Goal: Information Seeking & Learning: Find specific page/section

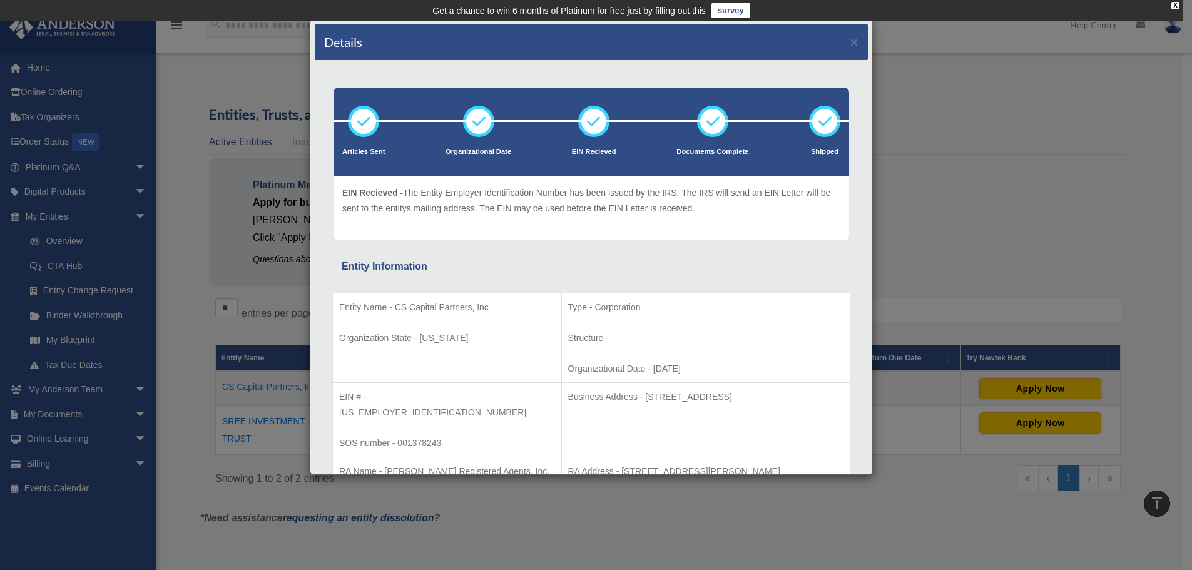
scroll to position [271, 0]
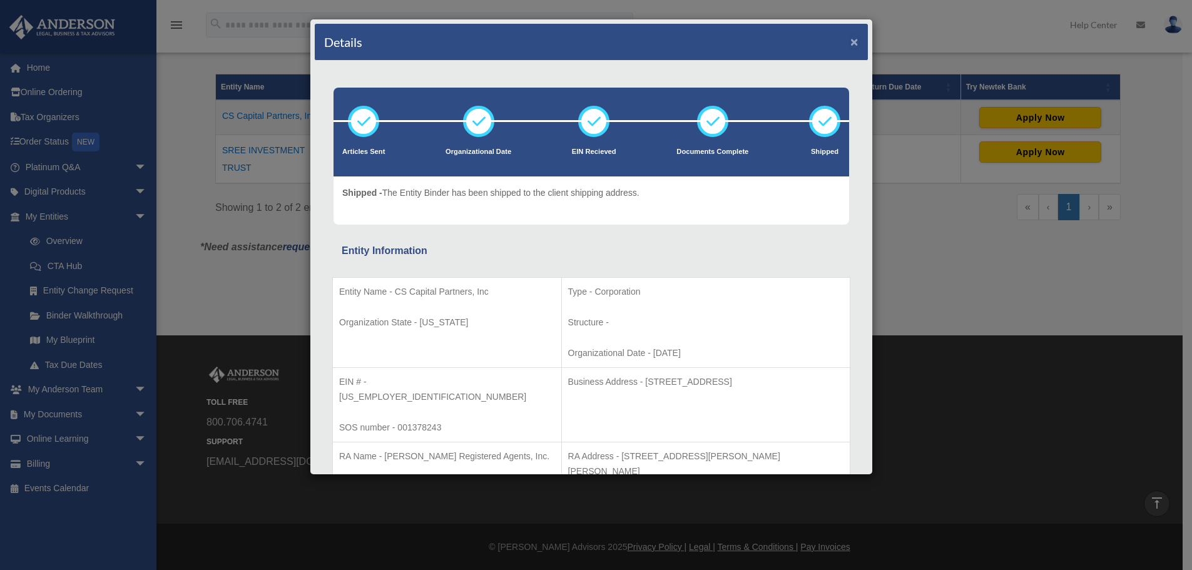
click at [850, 42] on button "×" at bounding box center [854, 41] width 8 height 13
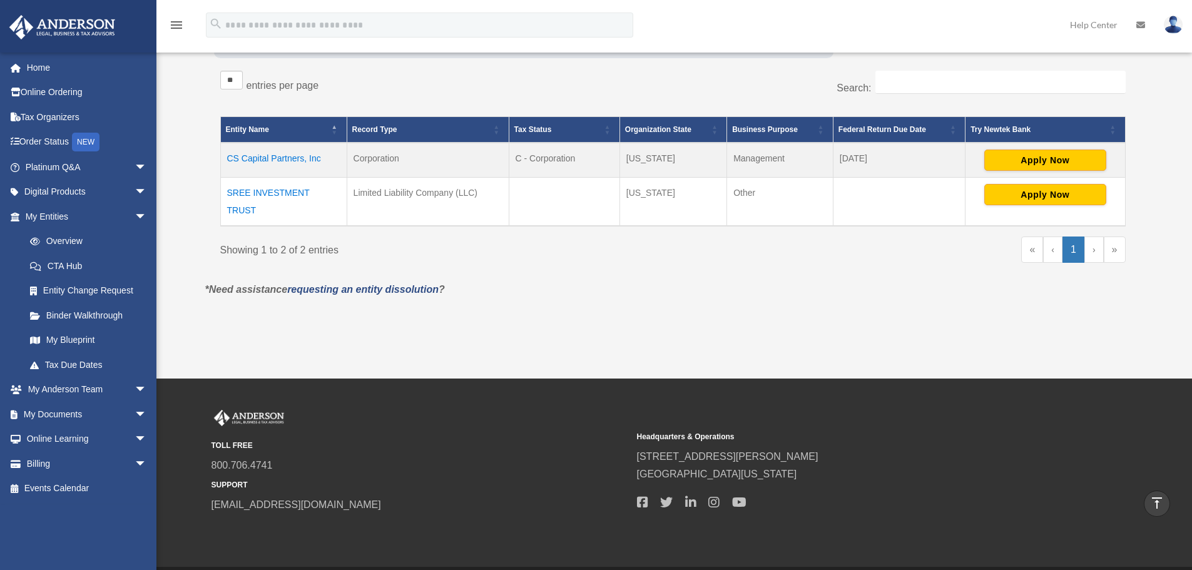
scroll to position [146, 0]
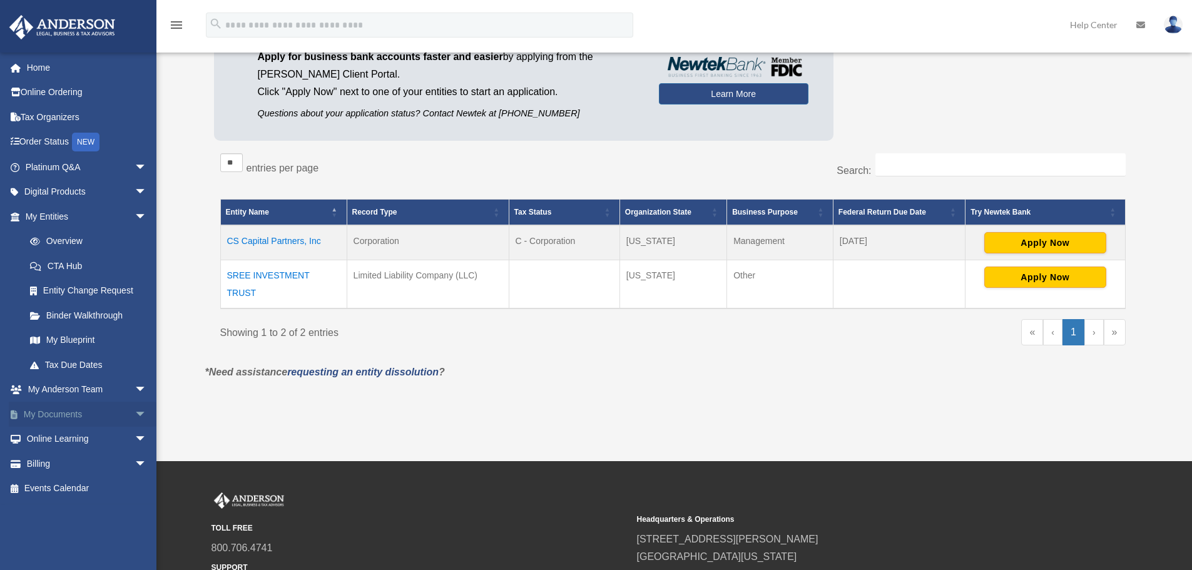
click at [74, 413] on link "My Documents arrow_drop_down" at bounding box center [87, 414] width 157 height 25
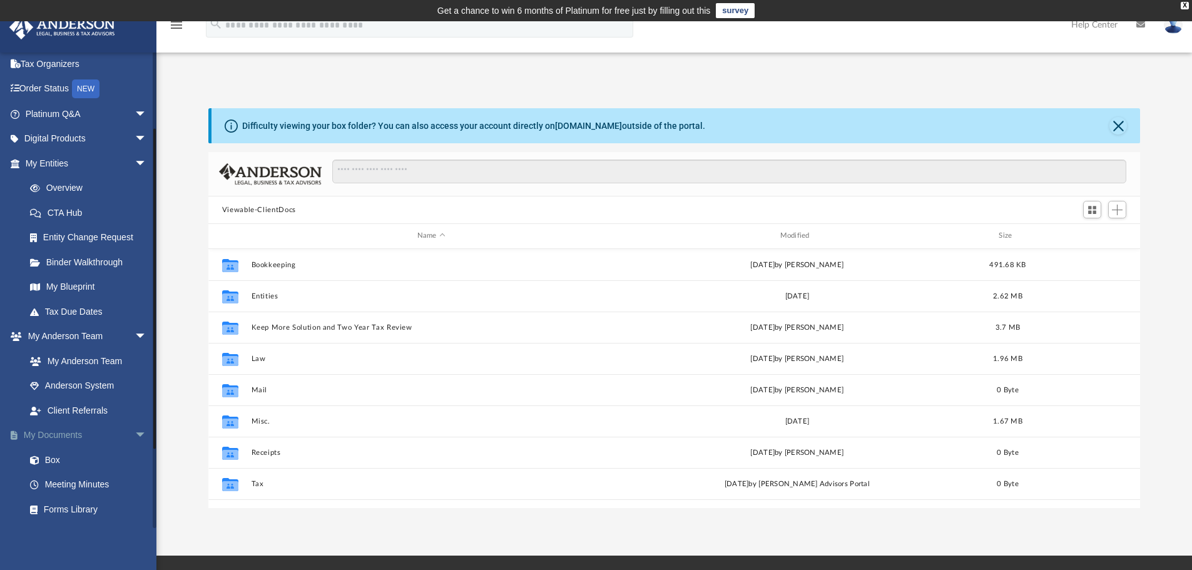
scroll to position [125, 0]
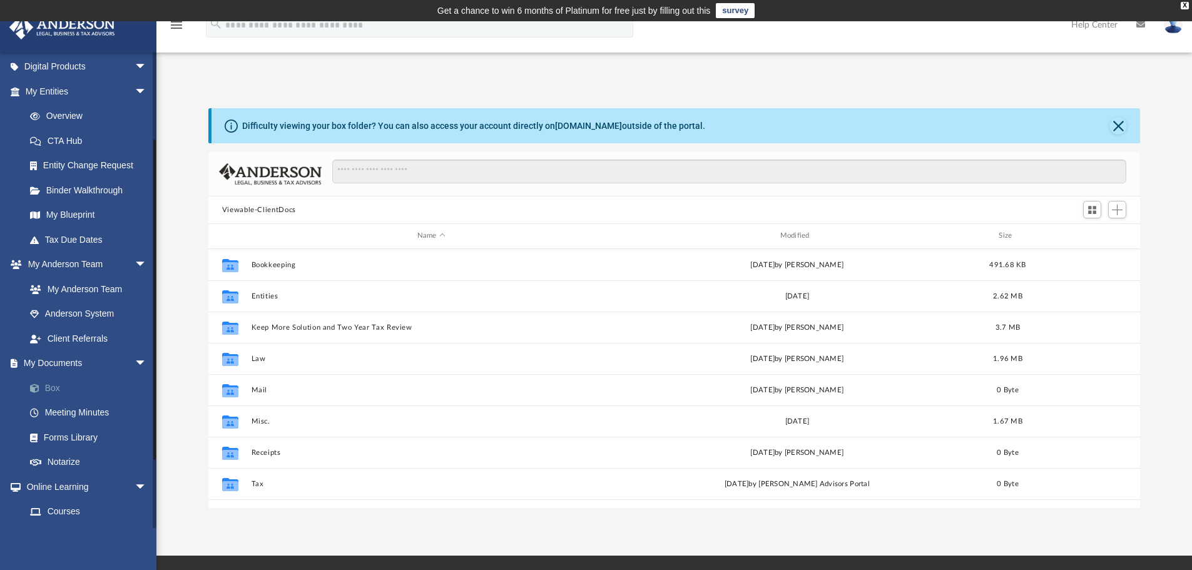
click at [51, 386] on link "Box" at bounding box center [92, 387] width 148 height 25
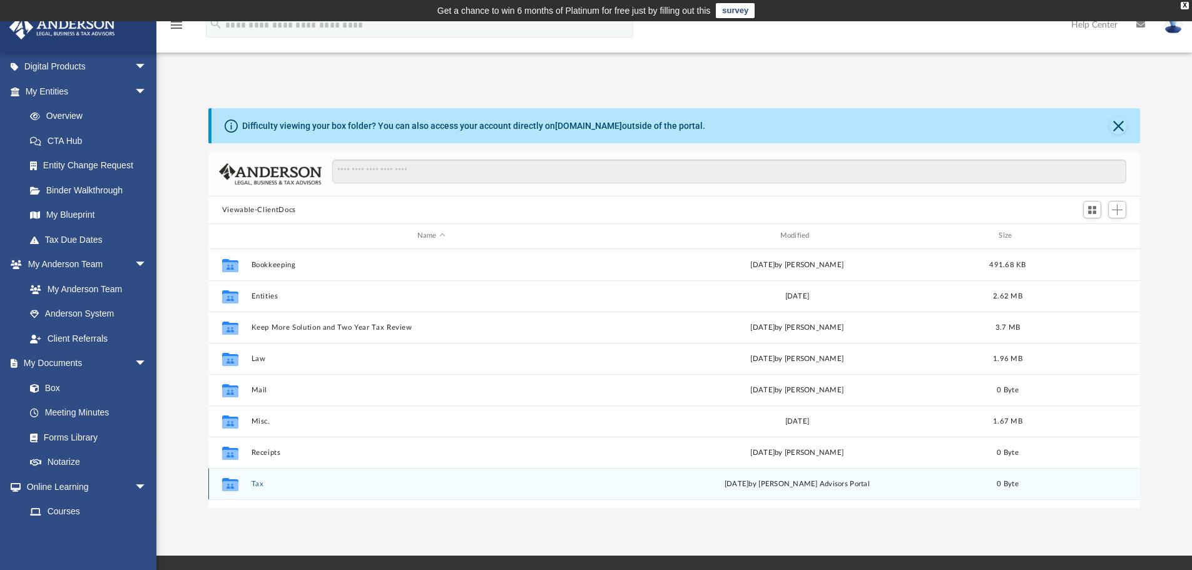
click at [256, 483] on button "Tax" at bounding box center [431, 484] width 360 height 8
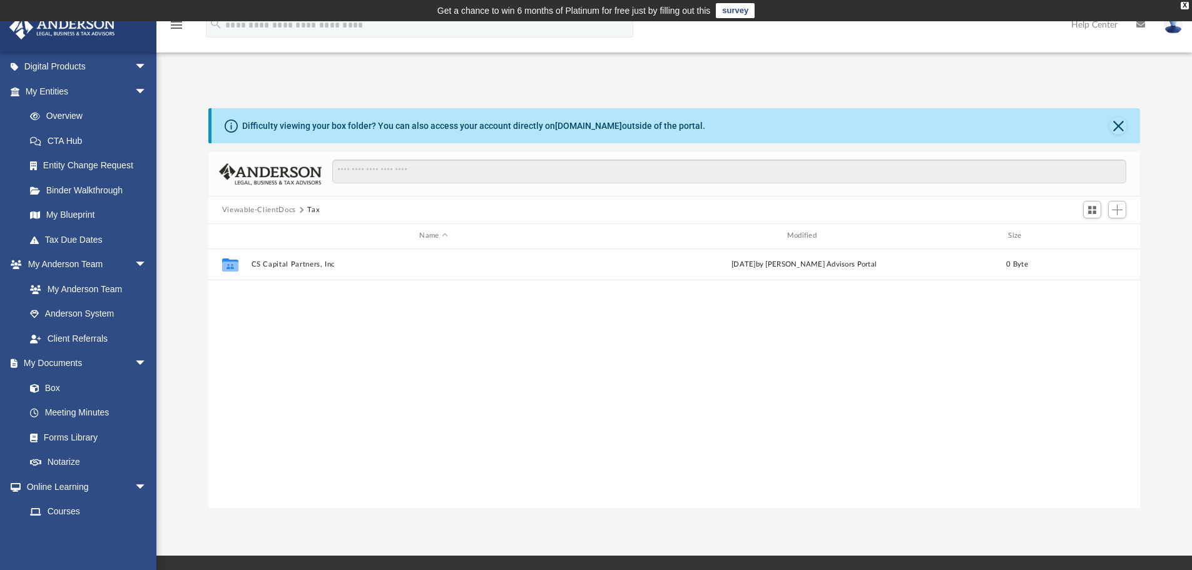
click at [271, 210] on button "Viewable-ClientDocs" at bounding box center [259, 210] width 74 height 11
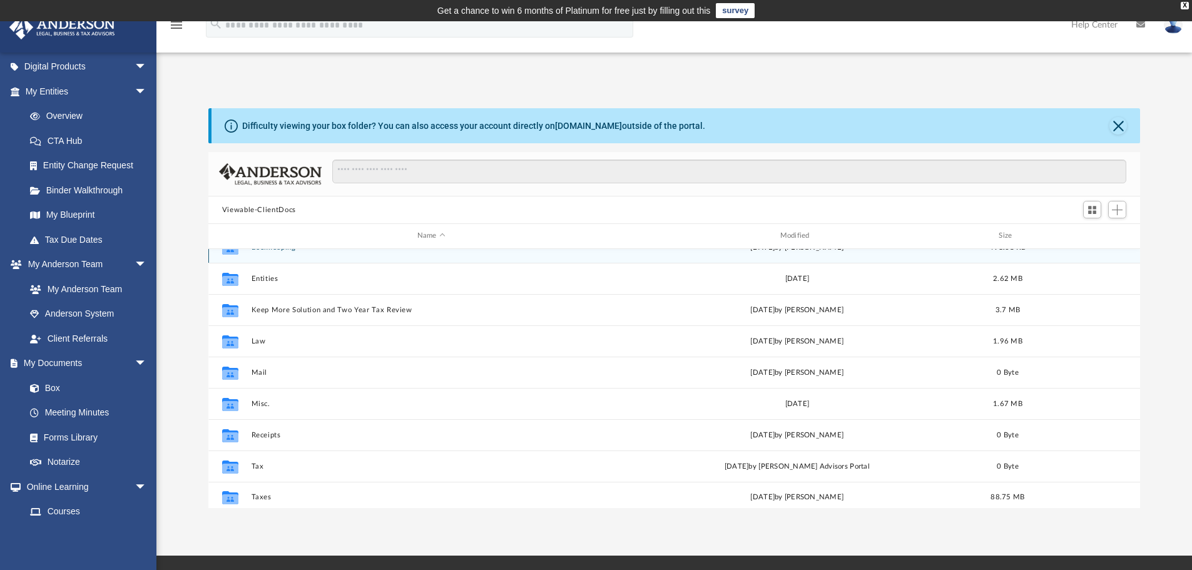
scroll to position [23, 0]
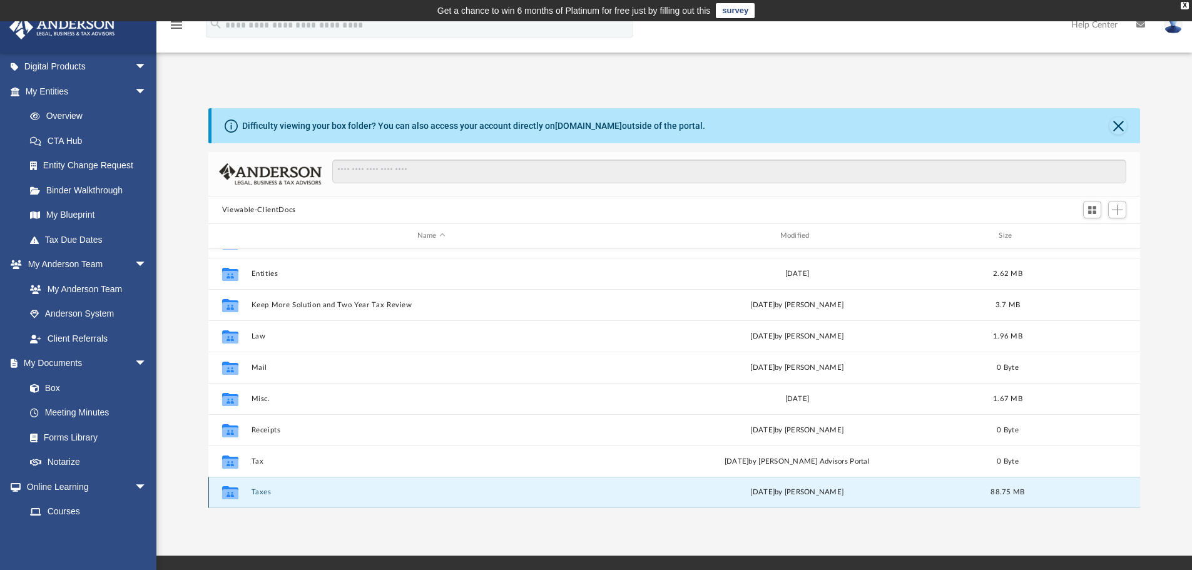
click at [261, 490] on button "Taxes" at bounding box center [431, 492] width 360 height 8
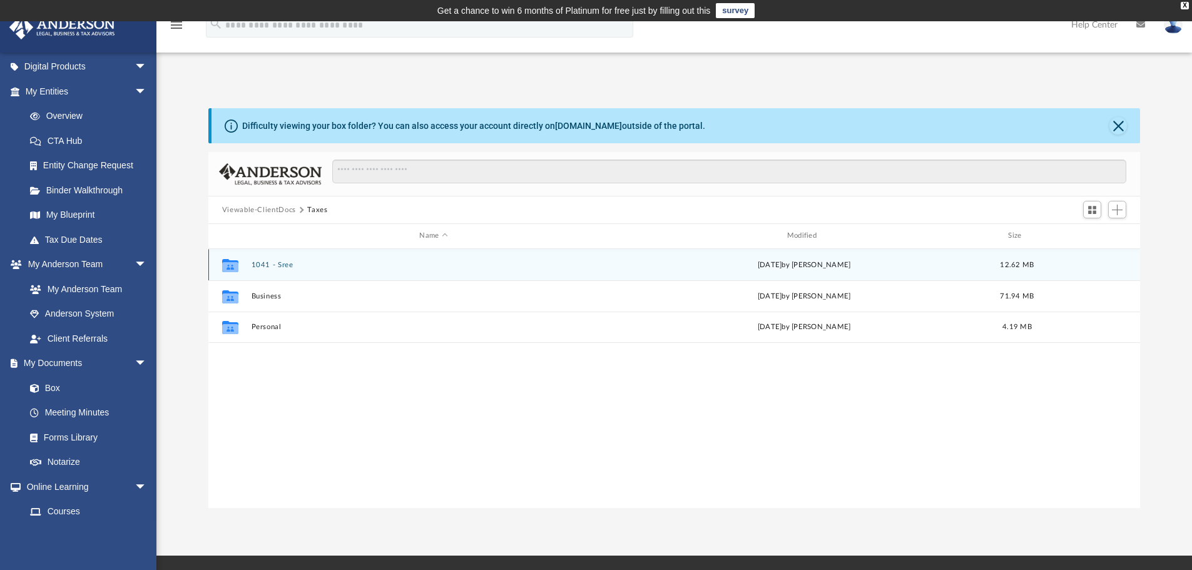
scroll to position [0, 0]
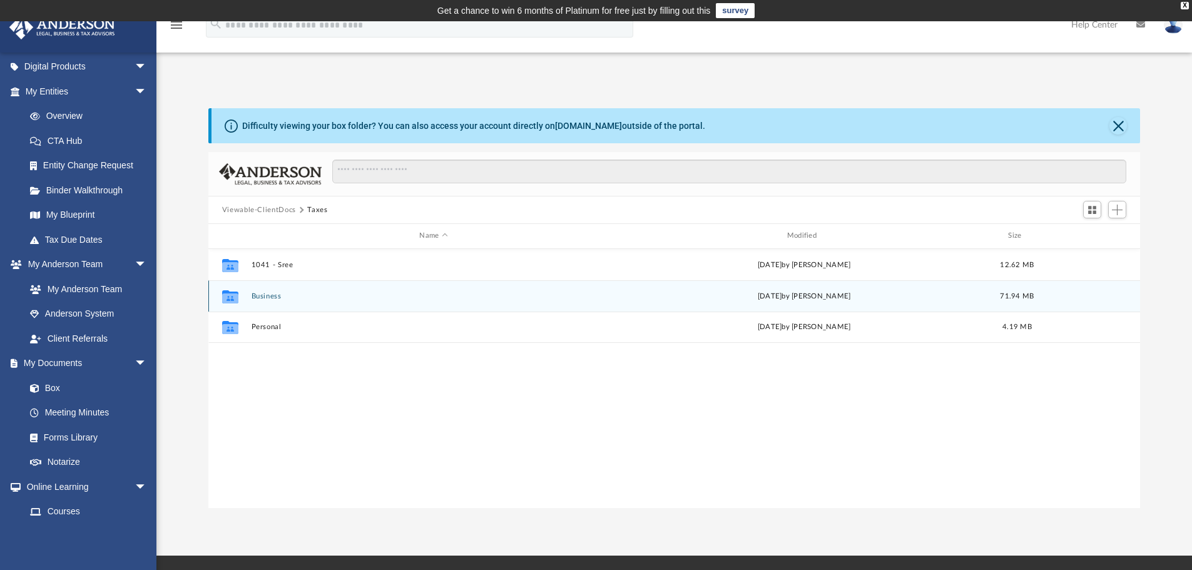
click at [268, 296] on button "Business" at bounding box center [433, 296] width 365 height 8
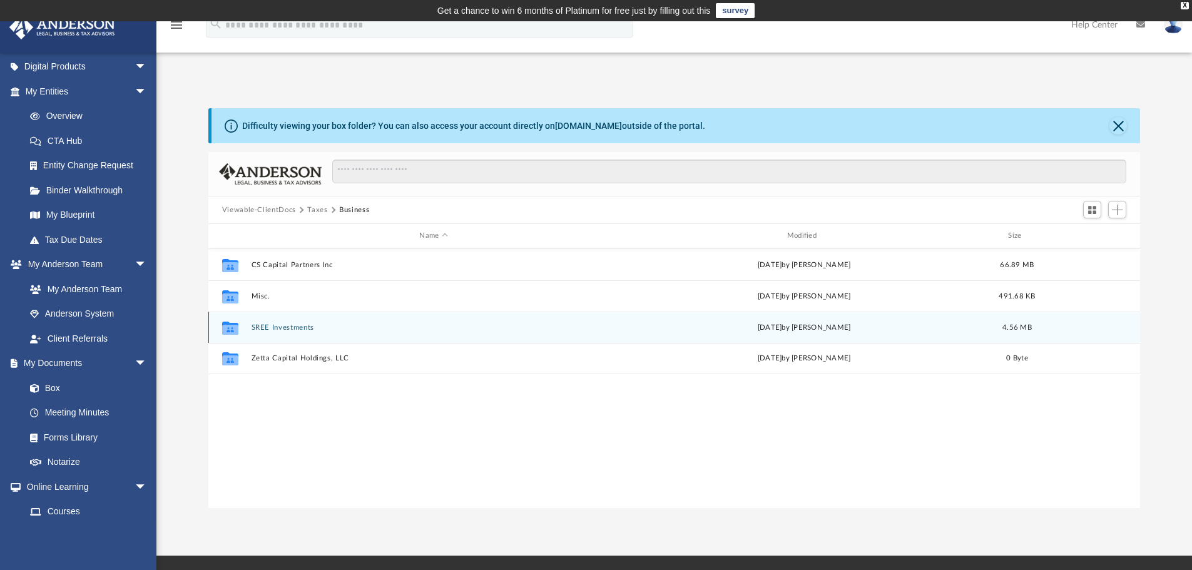
click at [286, 323] on button "SREE Investments" at bounding box center [433, 327] width 365 height 8
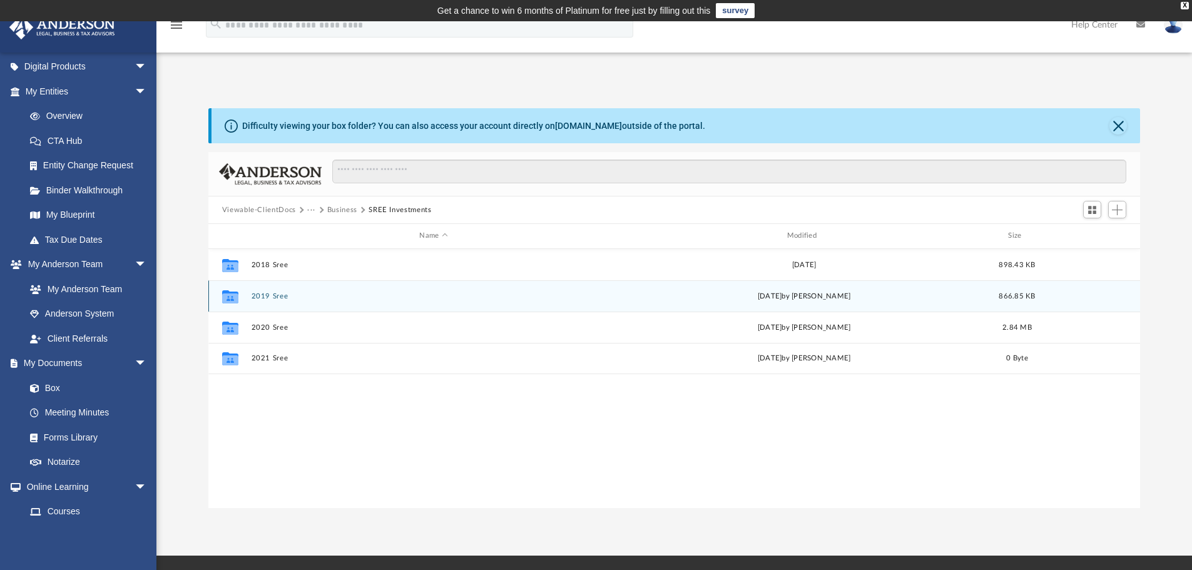
drag, startPoint x: 295, startPoint y: 400, endPoint x: 325, endPoint y: 298, distance: 105.7
click at [295, 398] on div "Collaborated Folder 2018 Sree Mon Aug 31 2020 898.43 KB Collaborated Folder 201…" at bounding box center [674, 378] width 932 height 259
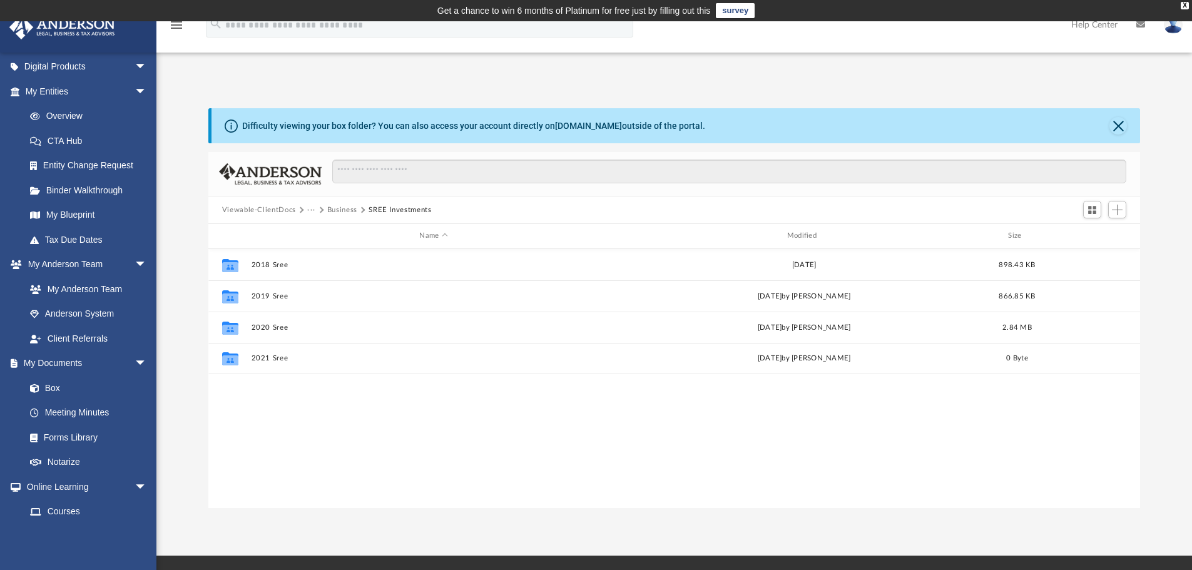
click at [338, 208] on button "Business" at bounding box center [342, 210] width 30 height 11
click at [315, 210] on button "Taxes" at bounding box center [317, 210] width 20 height 11
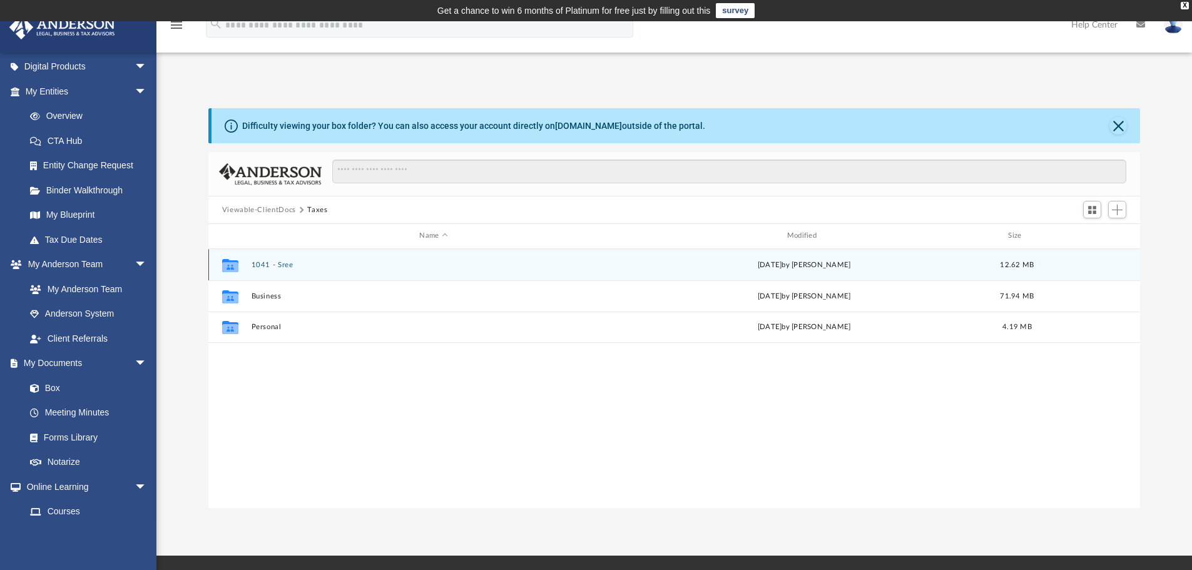
click at [279, 266] on button "1041 - Sree" at bounding box center [433, 265] width 365 height 8
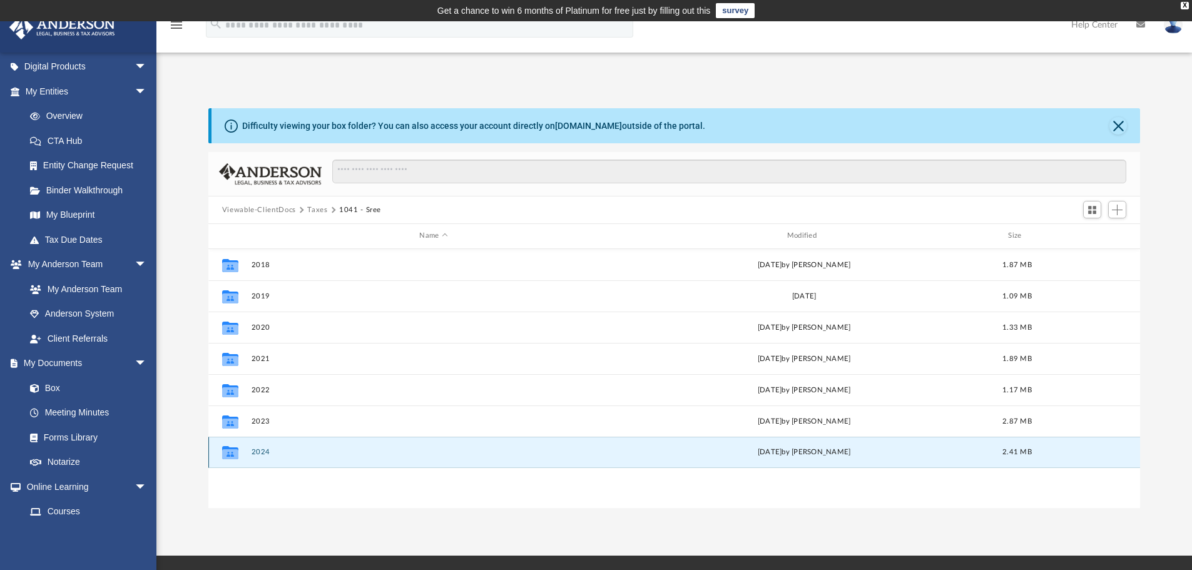
click at [258, 451] on button "2024" at bounding box center [433, 452] width 365 height 8
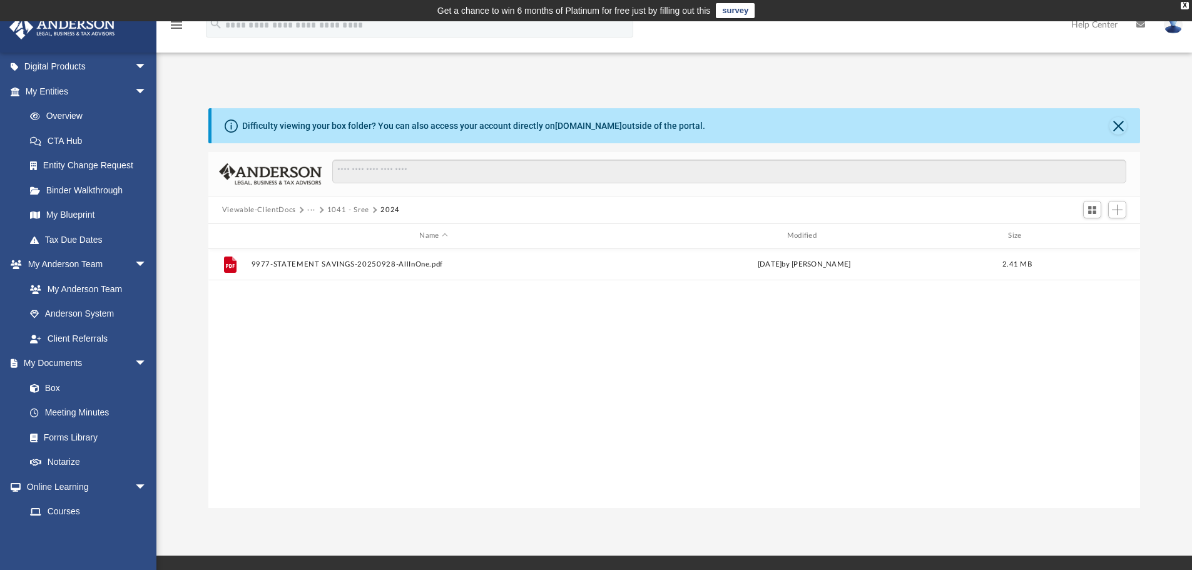
click at [390, 365] on div "File 9977-STATEMENT SAVINGS-20250928-AllInOne.pdf today by Srinivas Chaganti 2.…" at bounding box center [674, 378] width 932 height 259
click at [1118, 212] on span "Add" at bounding box center [1117, 210] width 11 height 11
click at [1113, 208] on span "Add" at bounding box center [1117, 210] width 11 height 11
click at [1117, 209] on span "Add" at bounding box center [1117, 210] width 11 height 11
click at [1093, 237] on li "Upload" at bounding box center [1099, 234] width 40 height 13
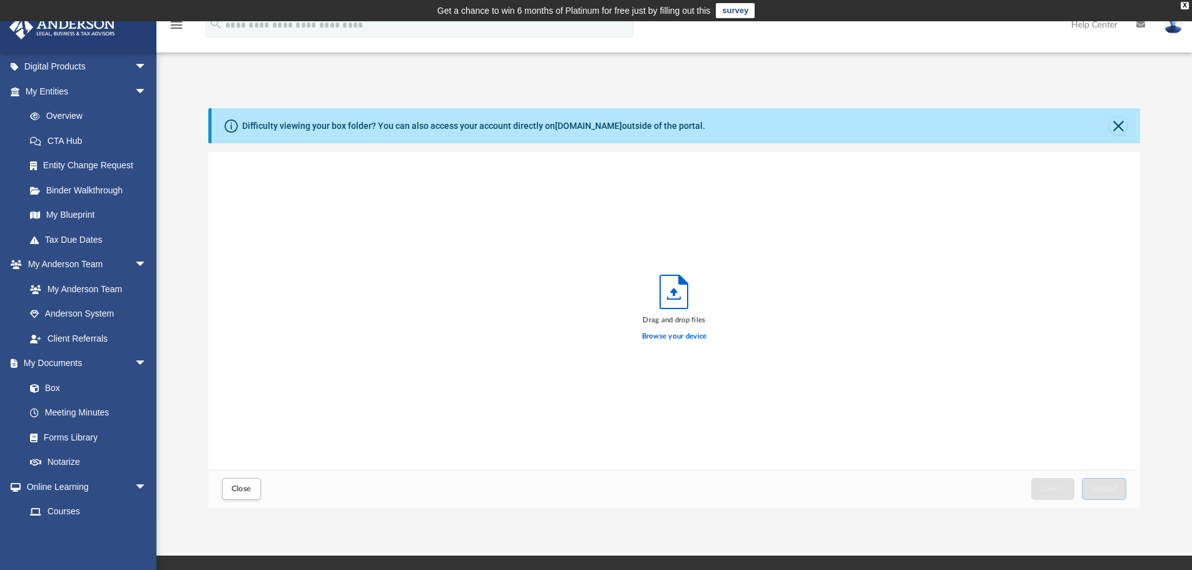
scroll to position [308, 922]
click at [671, 338] on label "Browse your device" at bounding box center [674, 336] width 65 height 11
click at [0, 0] on input "Browse your device" at bounding box center [0, 0] width 0 height 0
click at [1095, 489] on span "Upload" at bounding box center [1104, 489] width 26 height 8
click at [249, 487] on span "Close" at bounding box center [241, 489] width 20 height 8
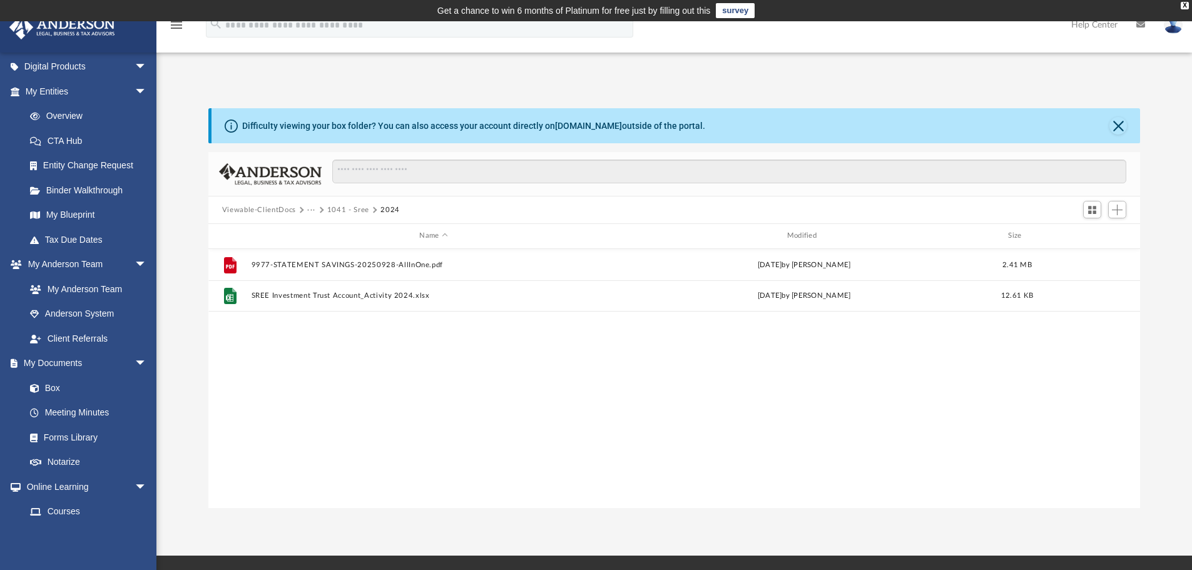
click at [502, 359] on div "File 9977-STATEMENT SAVINGS-20250928-AllInOne.pdf today by Srinivas Chaganti 2.…" at bounding box center [674, 378] width 932 height 259
click at [465, 374] on div "File 9977-STATEMENT SAVINGS-20250928-AllInOne.pdf today by Srinivas Chaganti 2.…" at bounding box center [674, 378] width 932 height 259
click at [345, 210] on button "1041 - Sree" at bounding box center [348, 210] width 42 height 11
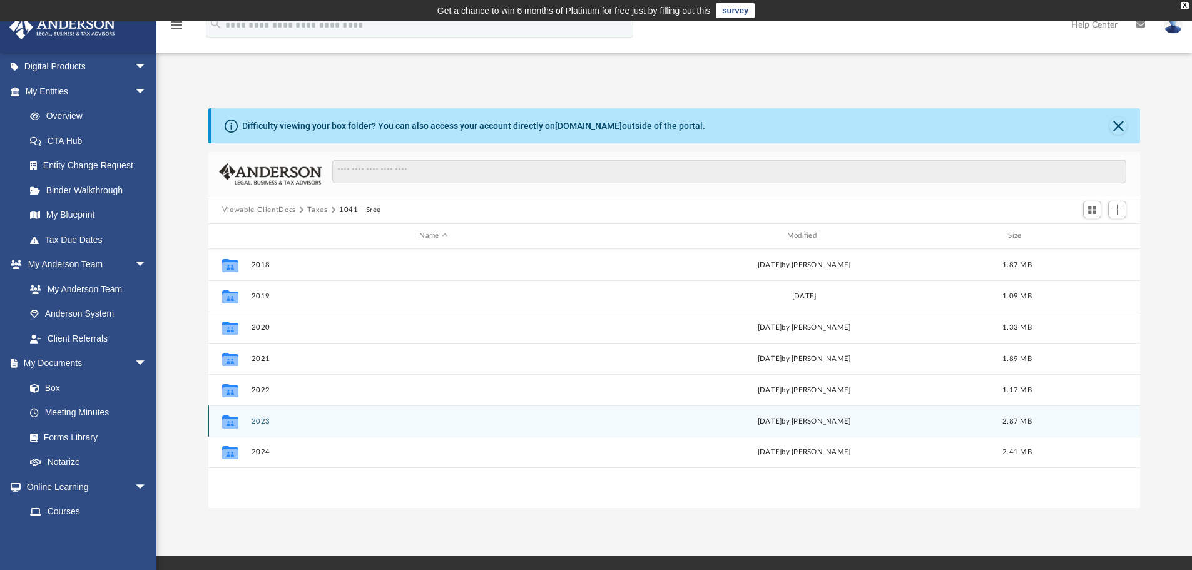
click at [261, 422] on button "2023" at bounding box center [433, 421] width 365 height 8
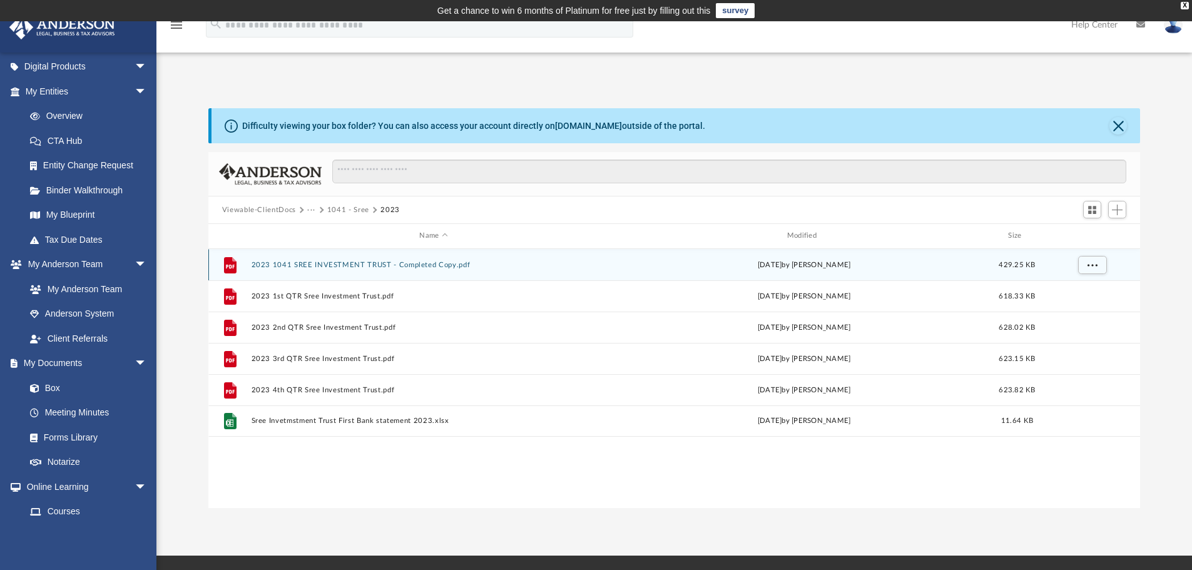
click at [357, 261] on button "2023 1041 SREE INVESTMENT TRUST - Completed Copy.pdf" at bounding box center [433, 265] width 365 height 8
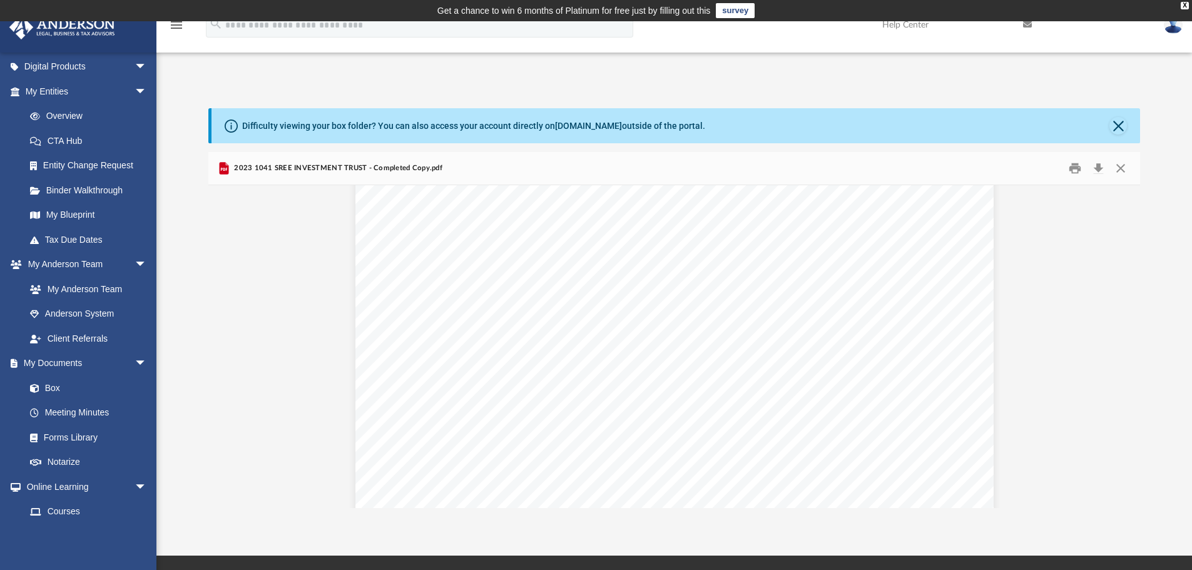
scroll to position [0, 0]
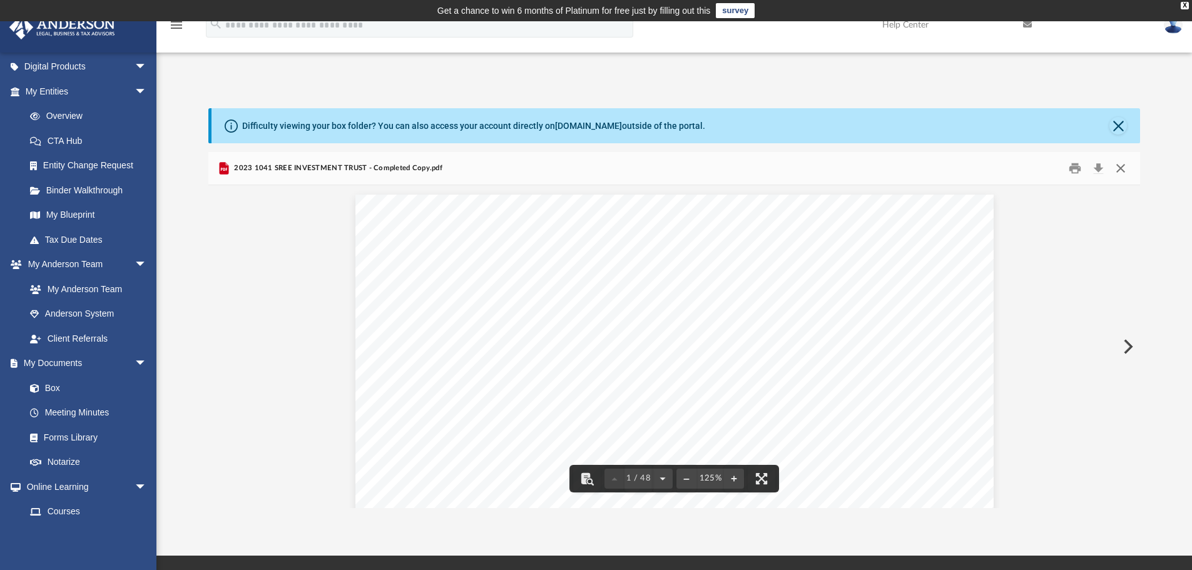
click at [1122, 170] on button "Close" at bounding box center [1120, 168] width 23 height 19
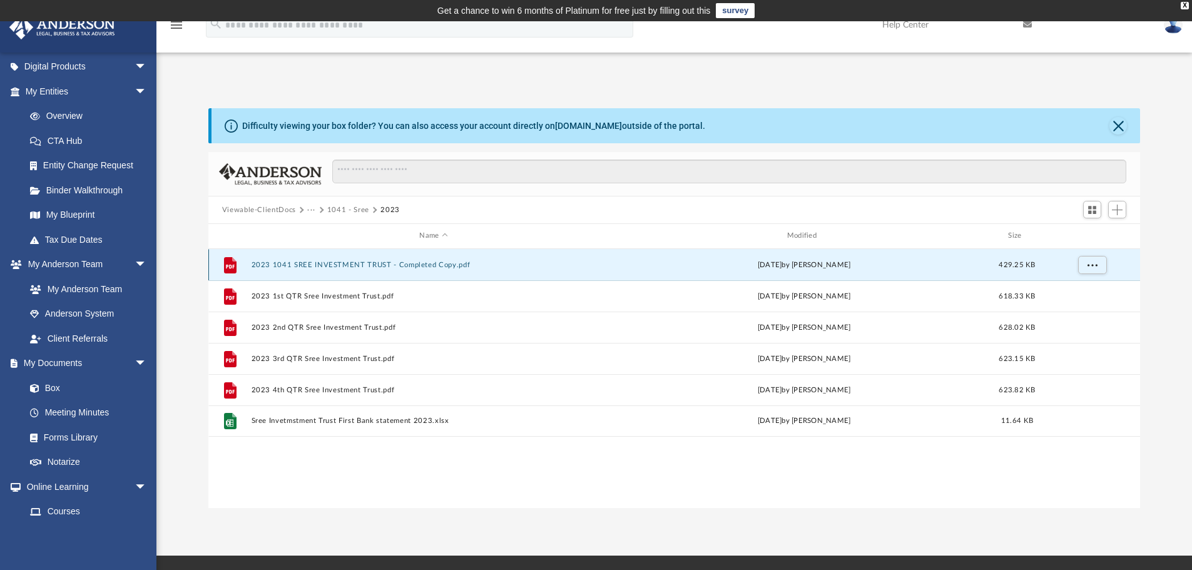
click at [327, 263] on button "2023 1041 SREE INVESTMENT TRUST - Completed Copy.pdf" at bounding box center [433, 265] width 365 height 8
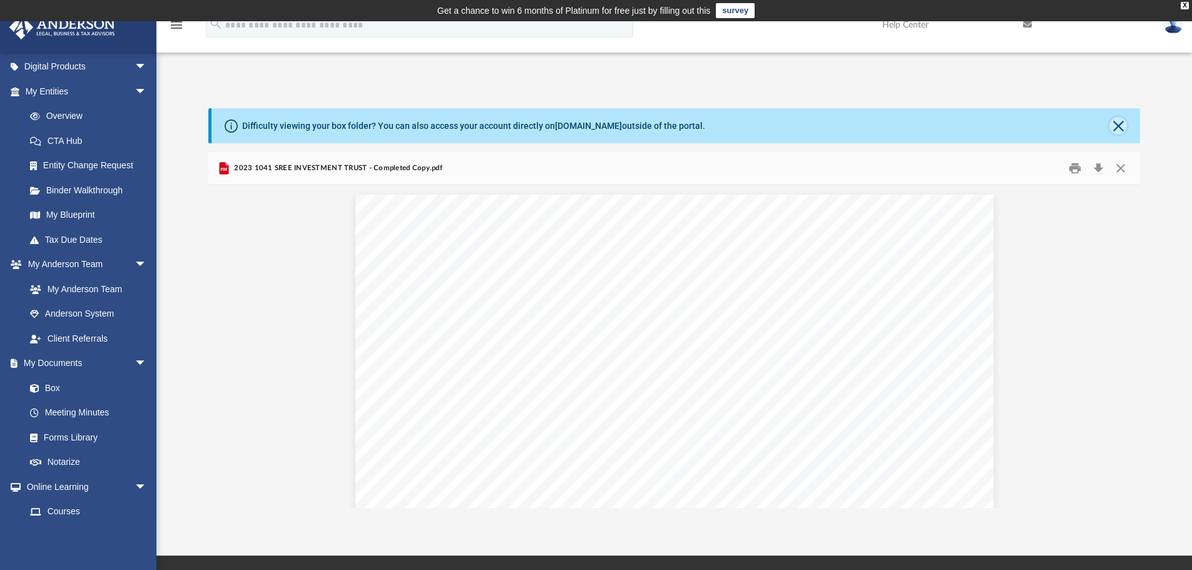
click at [1115, 124] on button "Close" at bounding box center [1118, 126] width 18 height 18
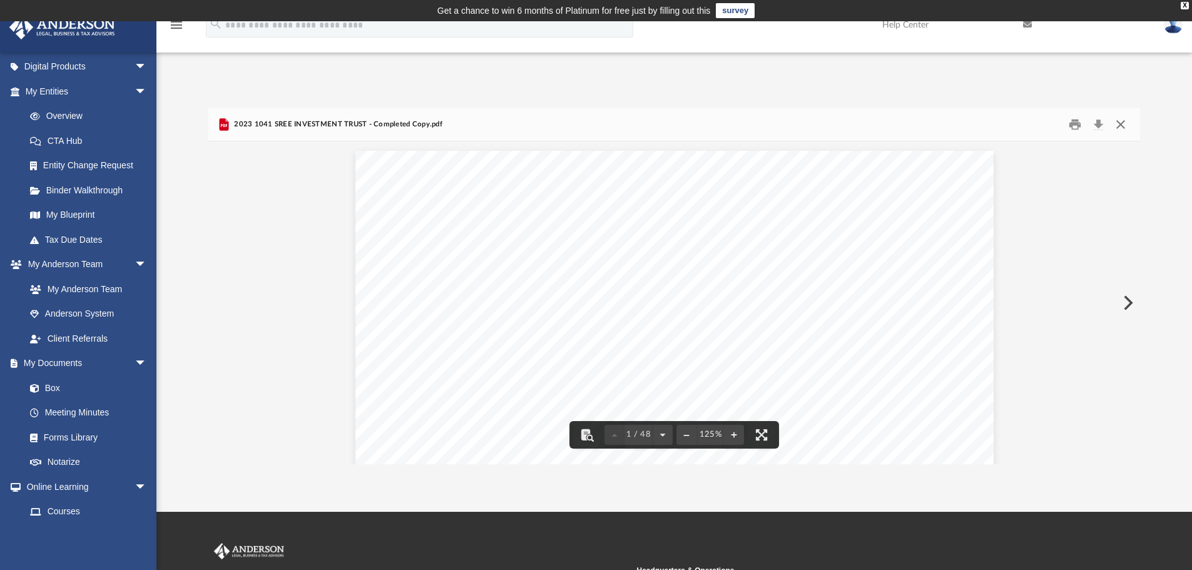
click at [1120, 126] on button "Close" at bounding box center [1120, 124] width 23 height 19
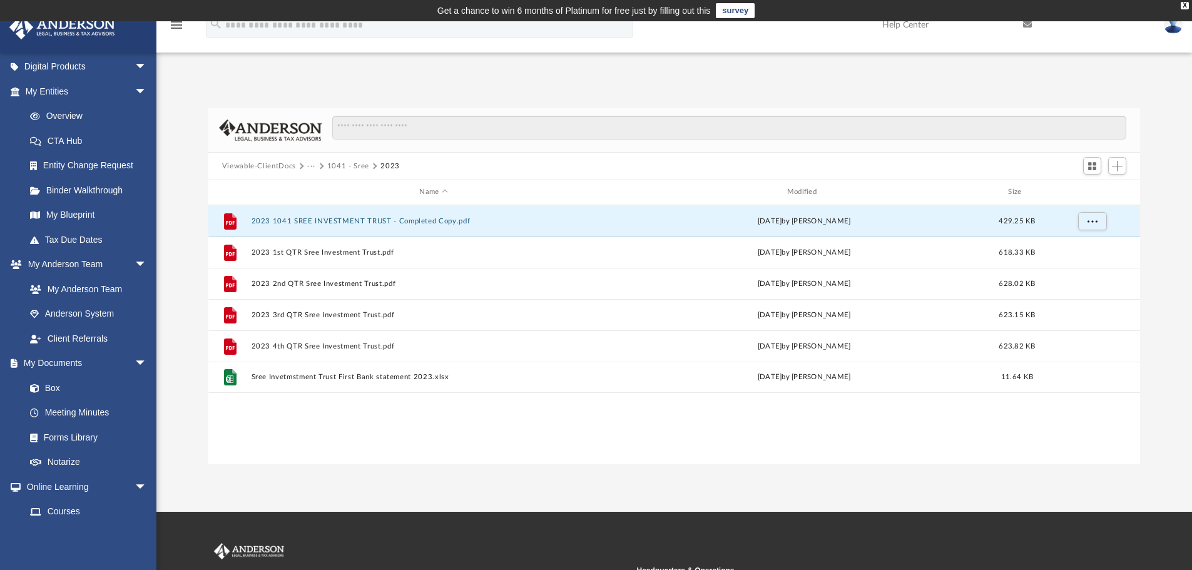
click at [374, 435] on div "File 2023 1041 SREE INVESTMENT TRUST - Completed Copy.pdf Wed Oct 16 2024 by Li…" at bounding box center [674, 334] width 932 height 259
click at [368, 219] on button "2023 1041 SREE INVESTMENT TRUST - Completed Copy.pdf" at bounding box center [433, 221] width 365 height 8
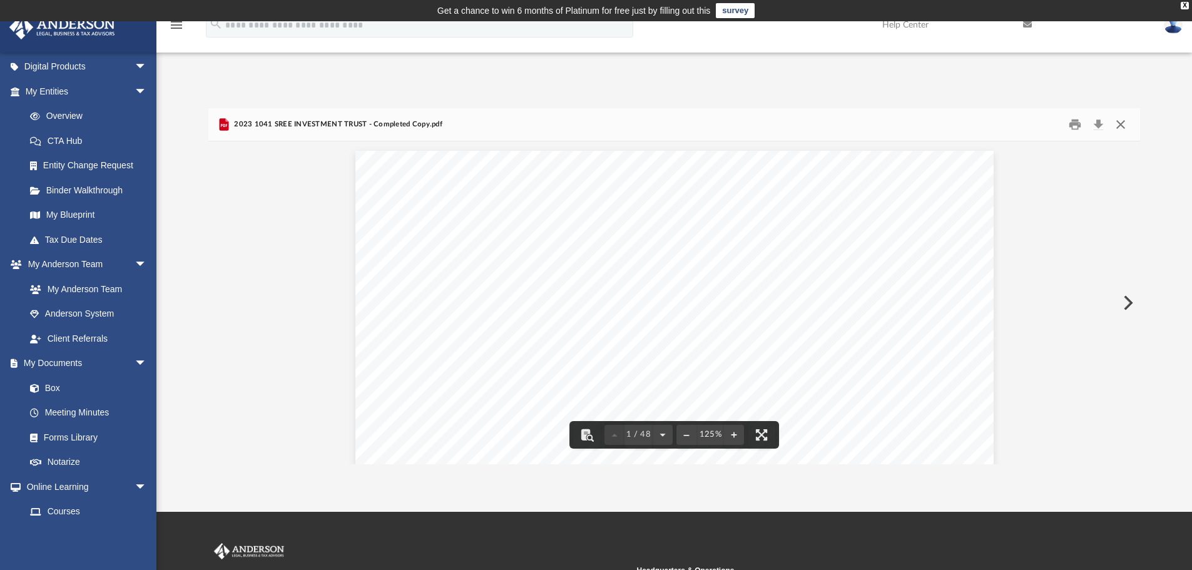
click at [1121, 123] on button "Close" at bounding box center [1120, 124] width 23 height 19
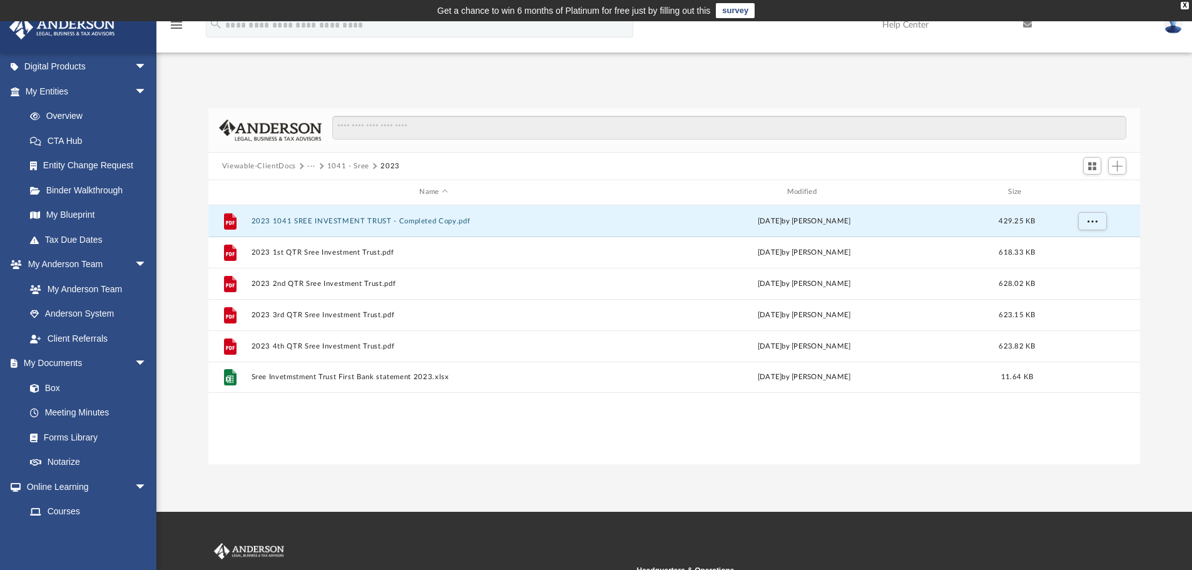
click at [333, 166] on button "1041 - Sree" at bounding box center [348, 166] width 42 height 11
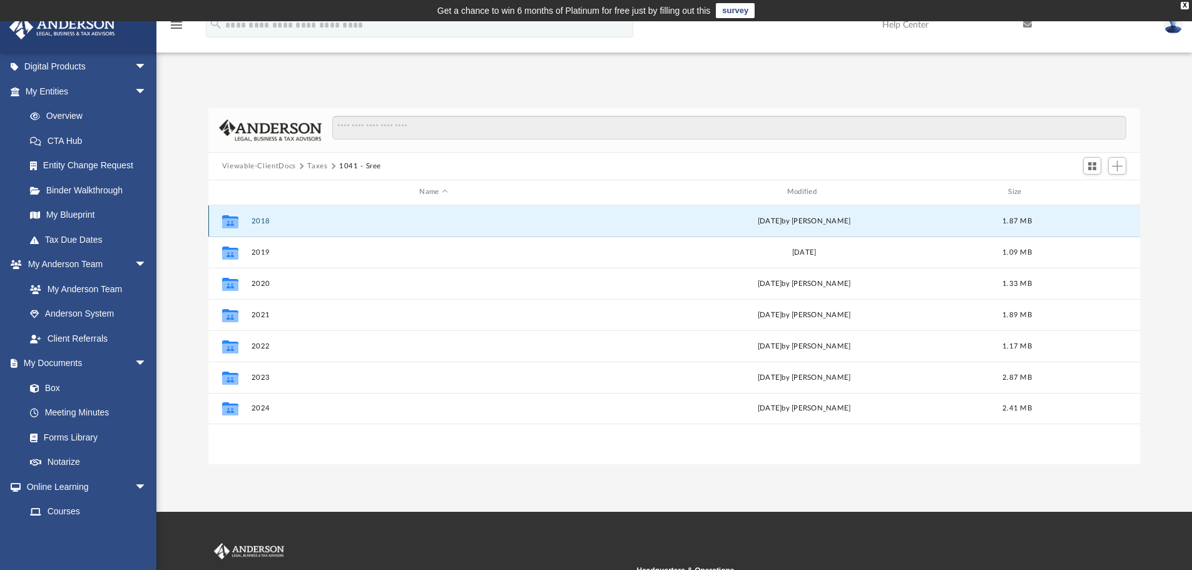
click at [263, 222] on button "2018" at bounding box center [433, 221] width 365 height 8
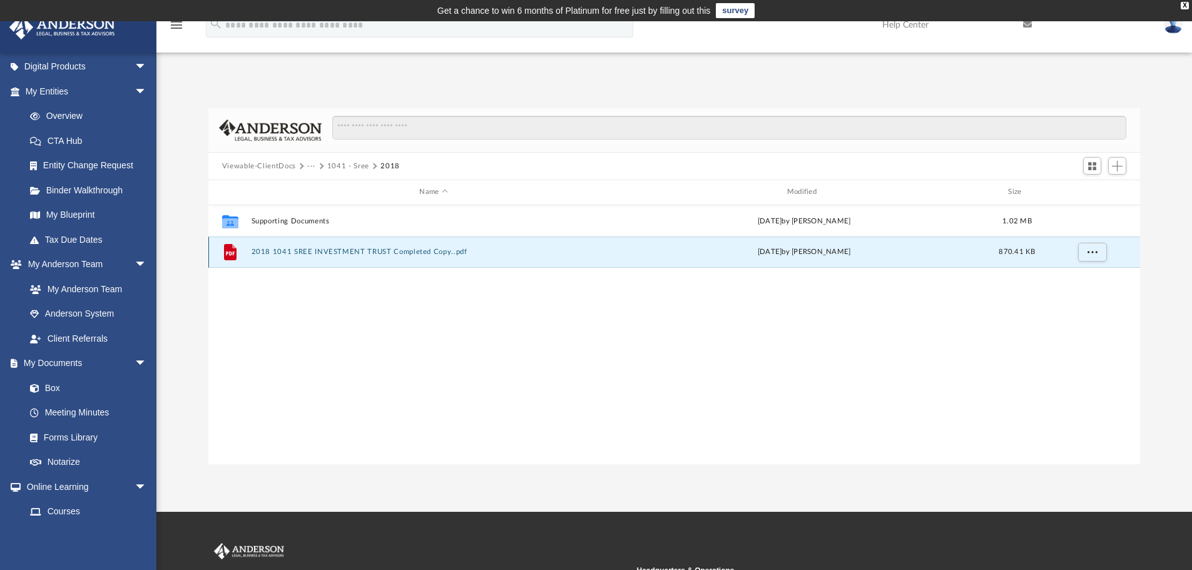
click at [328, 250] on button "2018 1041 SREE INVESTMENT TRUST Completed Copy..pdf" at bounding box center [433, 252] width 365 height 8
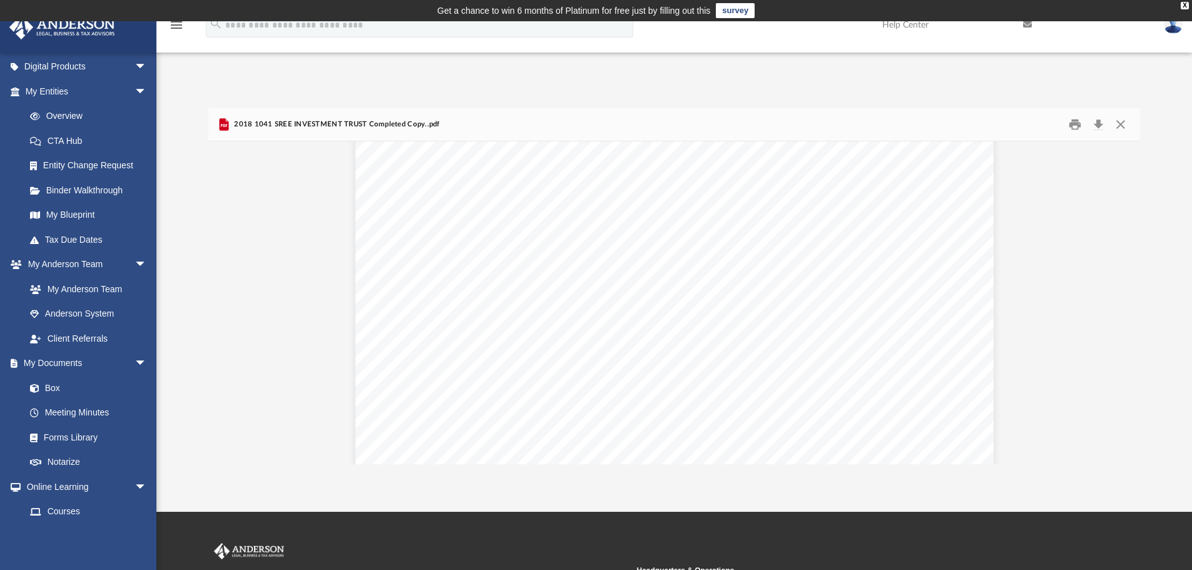
scroll to position [23747, 0]
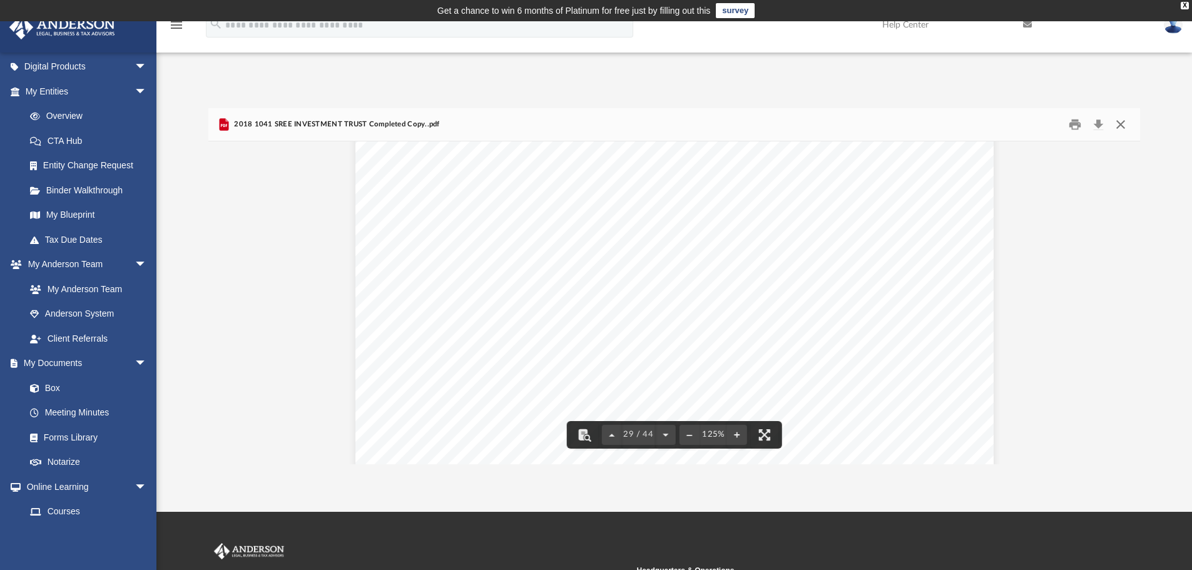
click at [1122, 123] on button "Close" at bounding box center [1120, 124] width 23 height 19
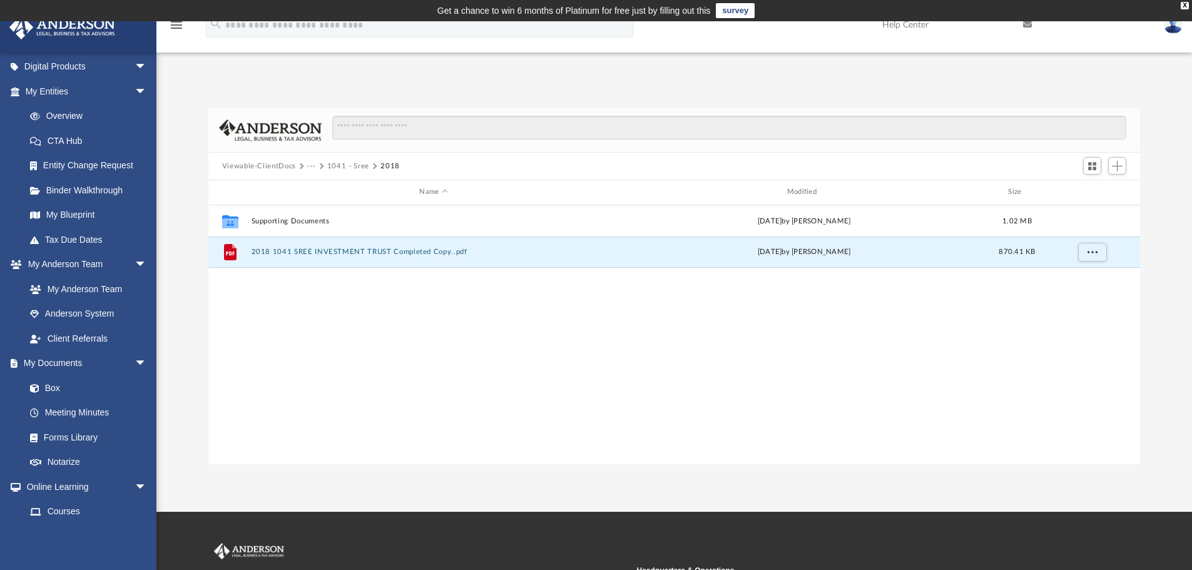
click at [342, 164] on button "1041 - Sree" at bounding box center [348, 166] width 42 height 11
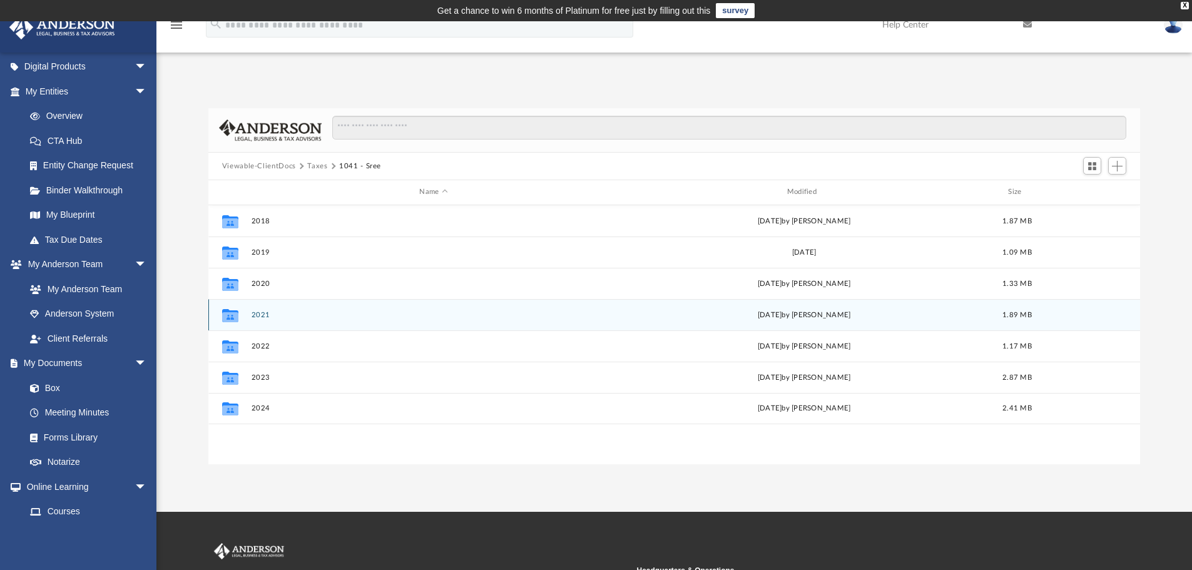
click at [263, 312] on button "2021" at bounding box center [433, 315] width 365 height 8
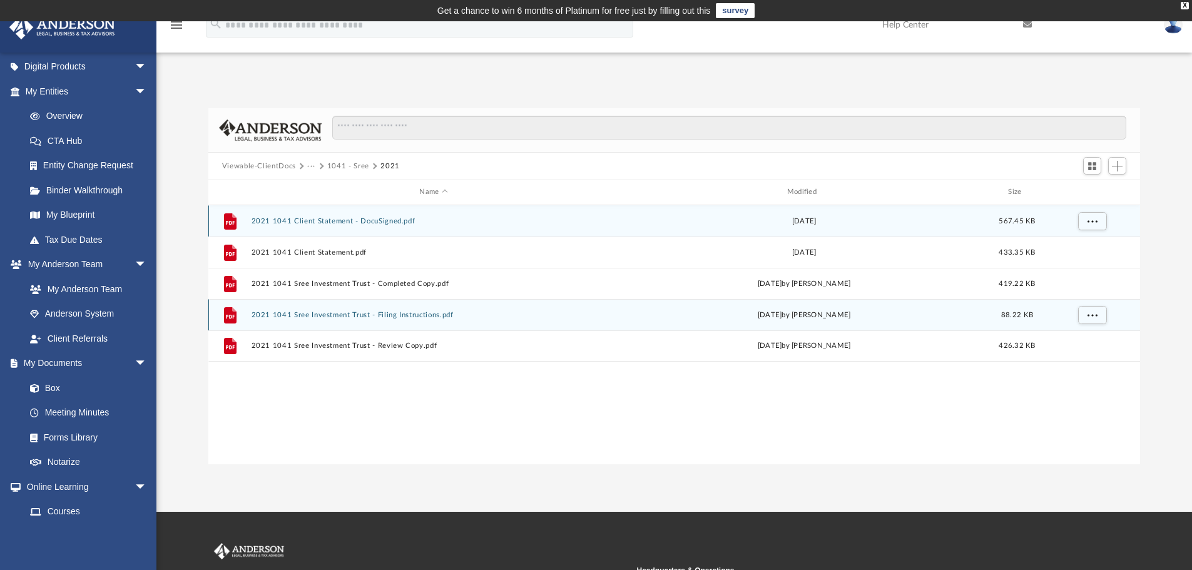
click at [323, 221] on button "2021 1041 Client Statement - DocuSigned.pdf" at bounding box center [433, 221] width 365 height 8
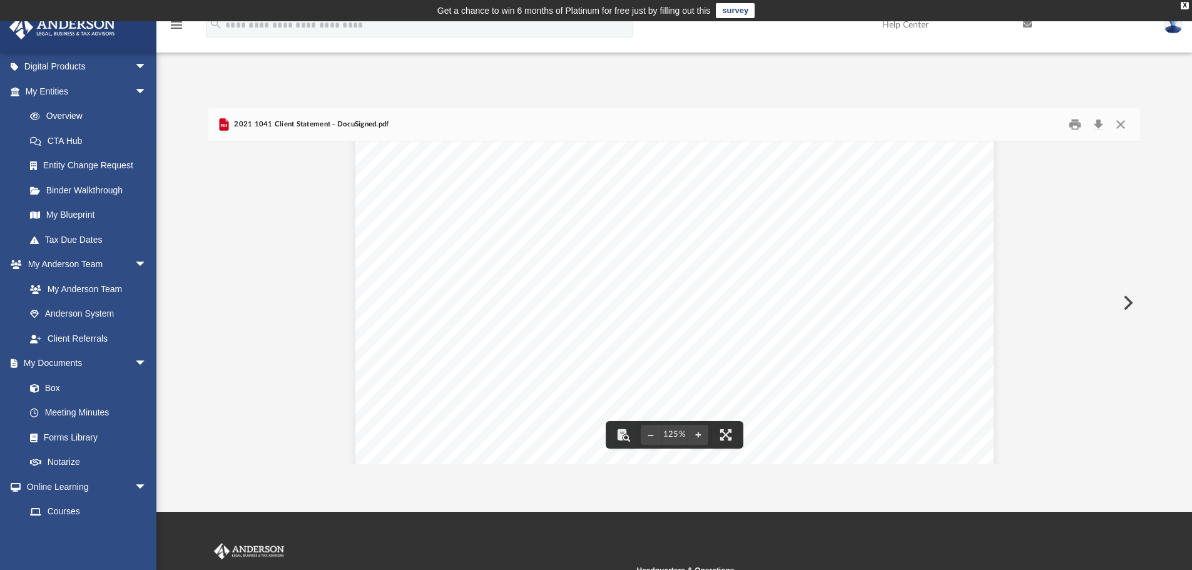
scroll to position [522, 0]
click at [1117, 122] on button "Close" at bounding box center [1120, 124] width 23 height 19
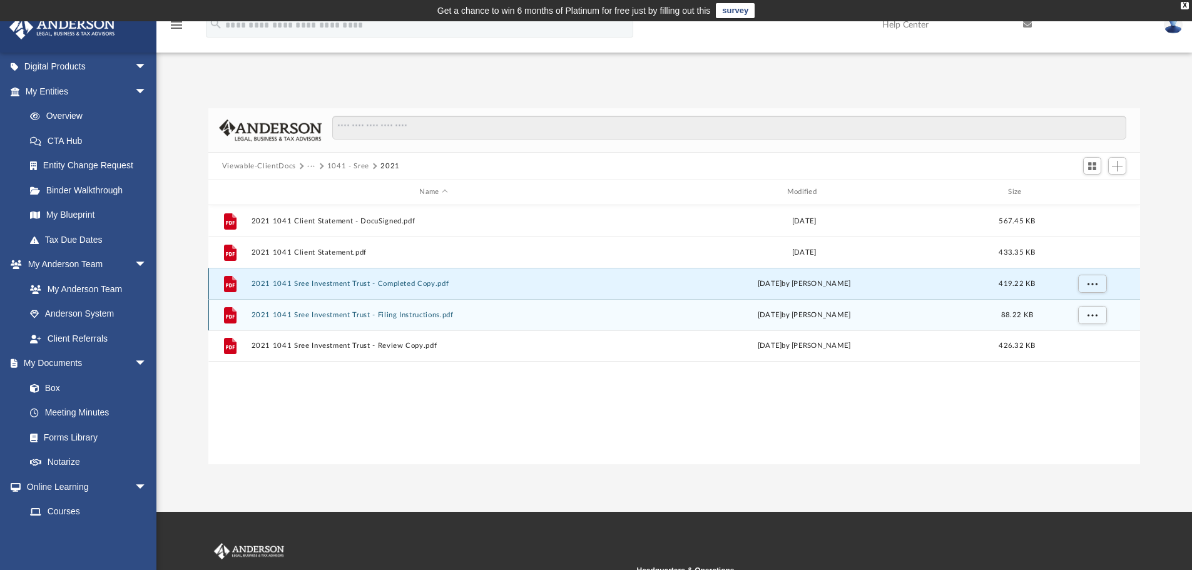
click at [342, 281] on button "2021 1041 Sree Investment Trust - Completed Copy.pdf" at bounding box center [433, 284] width 365 height 8
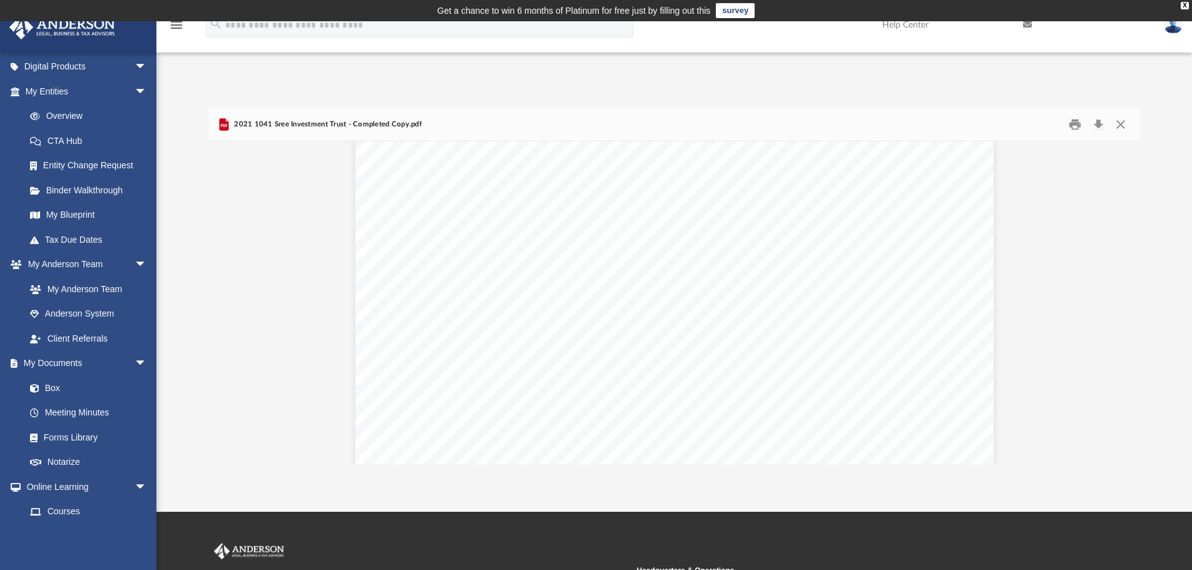
scroll to position [12636, 0]
click at [1121, 125] on button "Close" at bounding box center [1120, 124] width 23 height 19
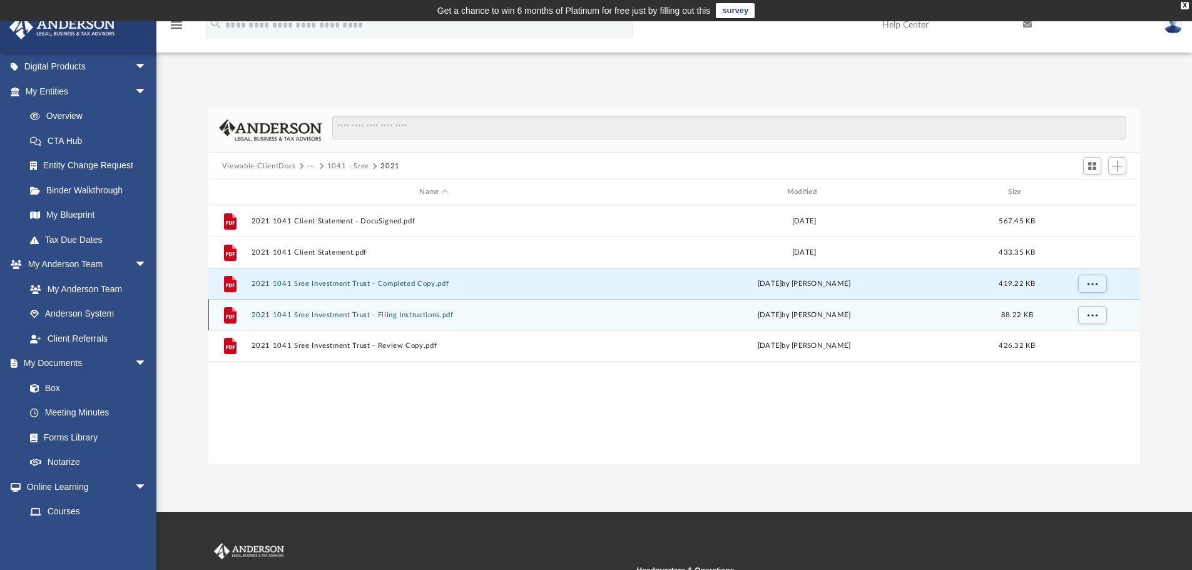
click at [345, 165] on button "1041 - Sree" at bounding box center [348, 166] width 42 height 11
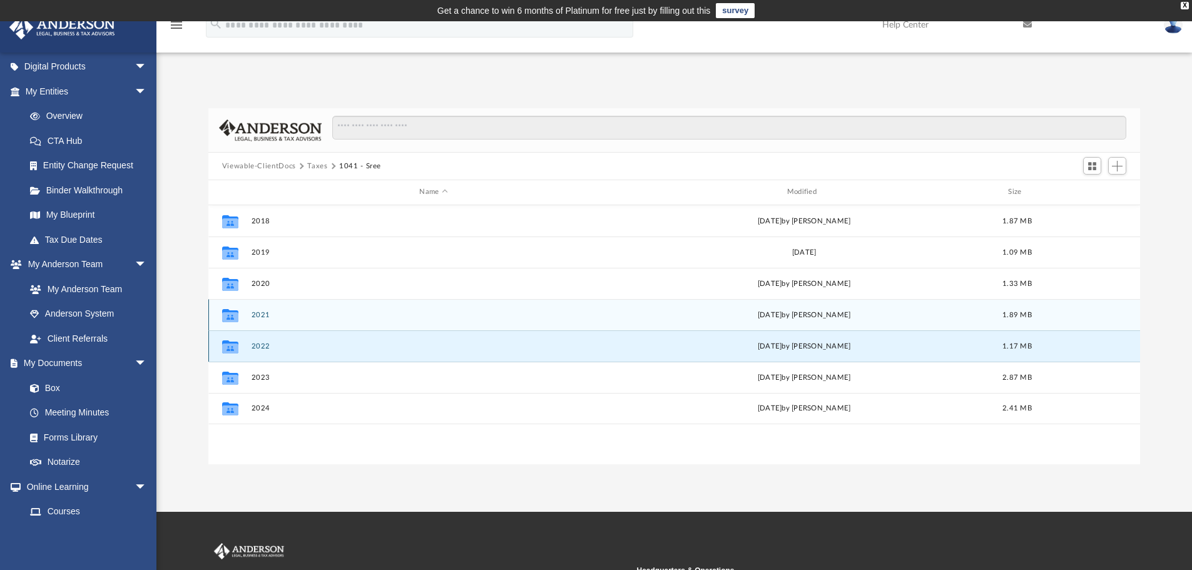
click at [262, 347] on button "2022" at bounding box center [433, 346] width 365 height 8
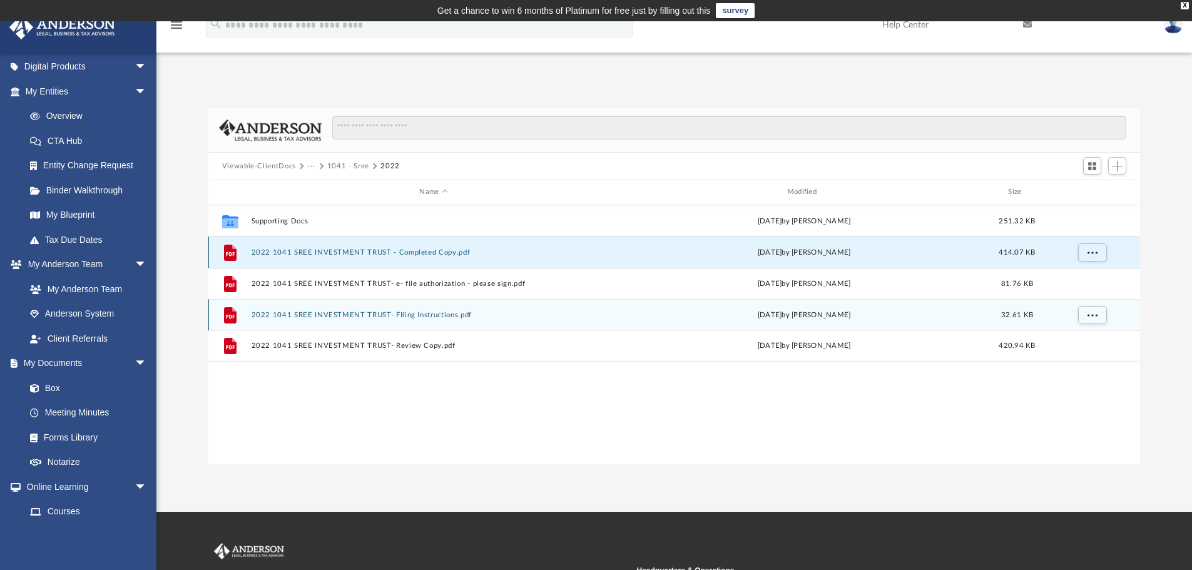
click at [362, 251] on button "2022 1041 SREE INVESTMENT TRUST - Completed Copy.pdf" at bounding box center [433, 252] width 365 height 8
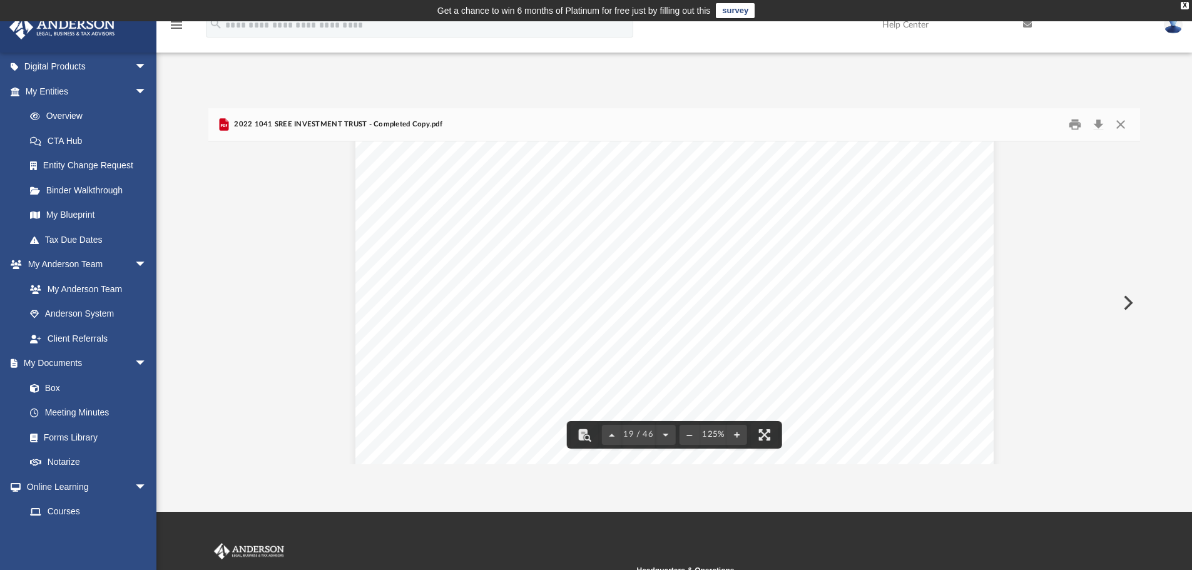
scroll to position [15013, 0]
click at [1117, 124] on button "Close" at bounding box center [1120, 124] width 23 height 19
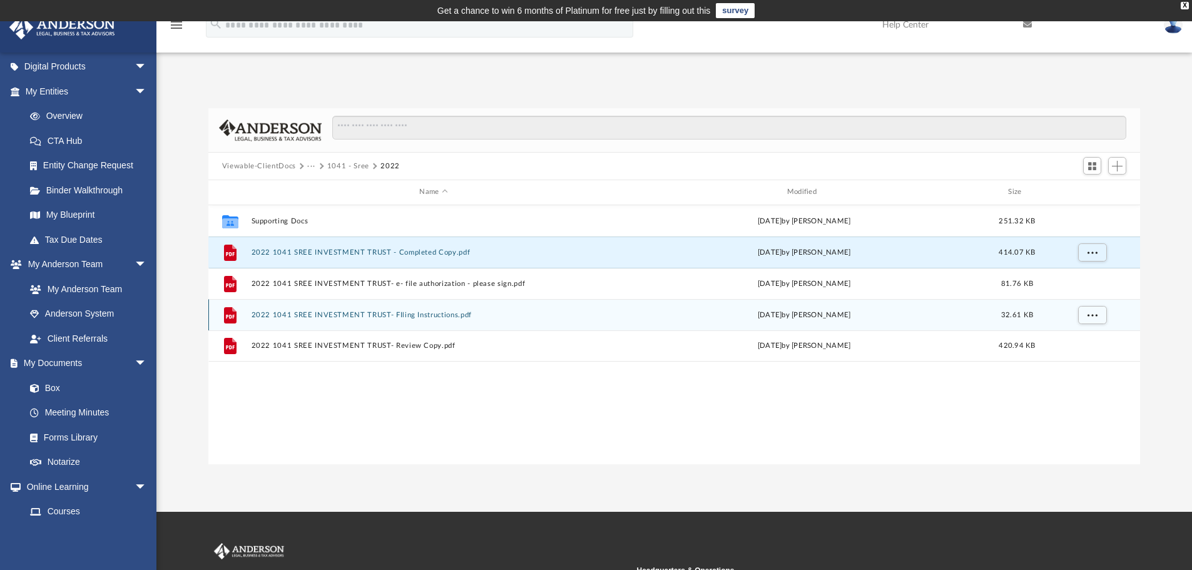
click at [357, 165] on button "1041 - Sree" at bounding box center [348, 166] width 42 height 11
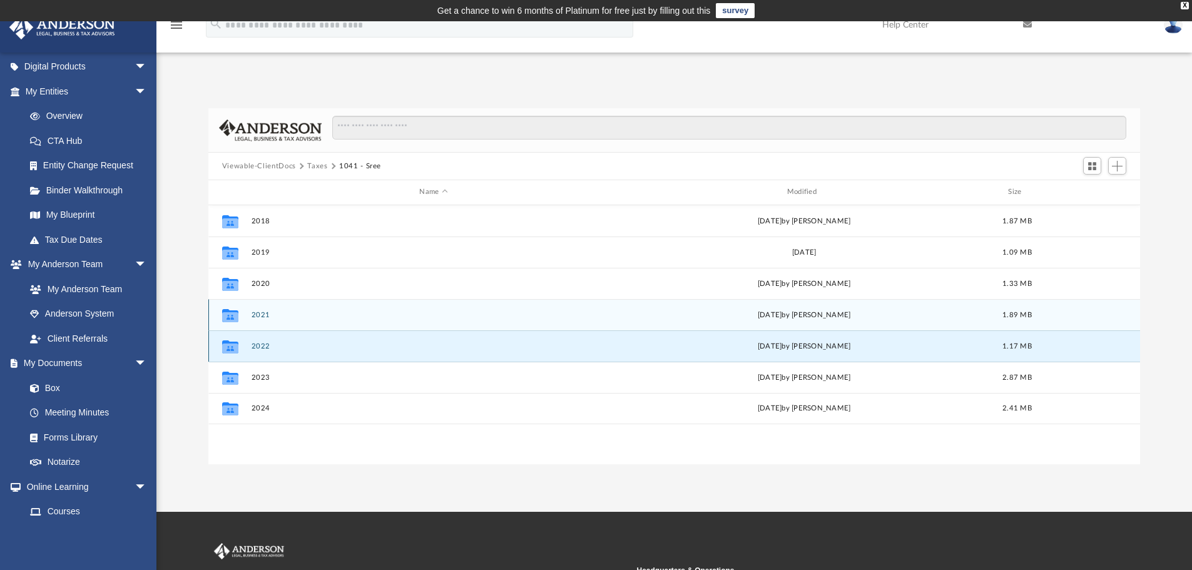
click at [261, 345] on button "2022" at bounding box center [433, 346] width 365 height 8
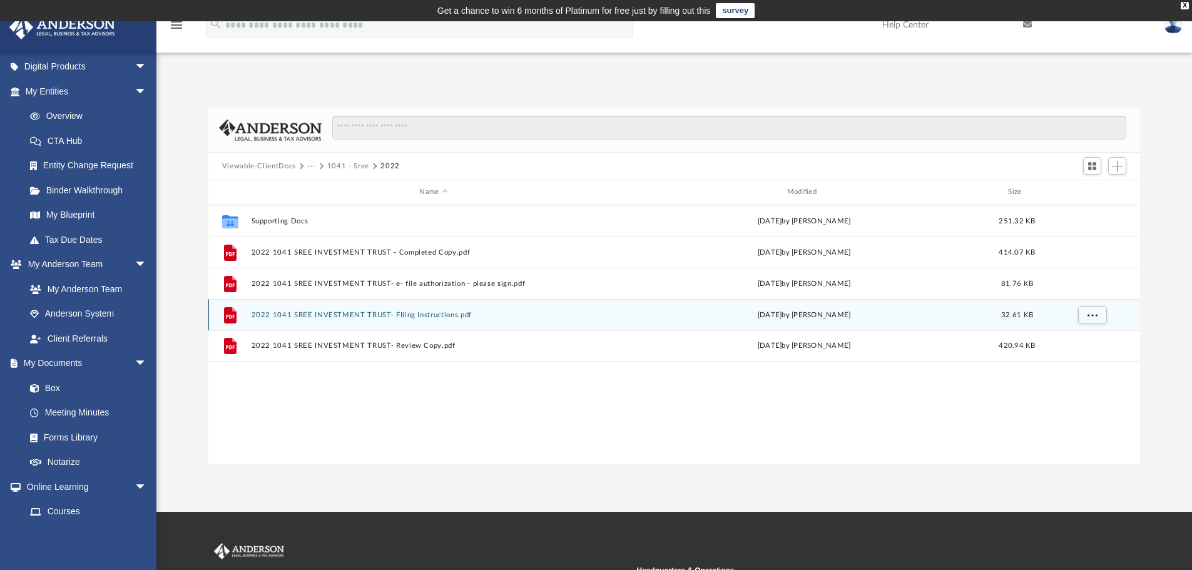
click at [343, 167] on button "1041 - Sree" at bounding box center [348, 166] width 42 height 11
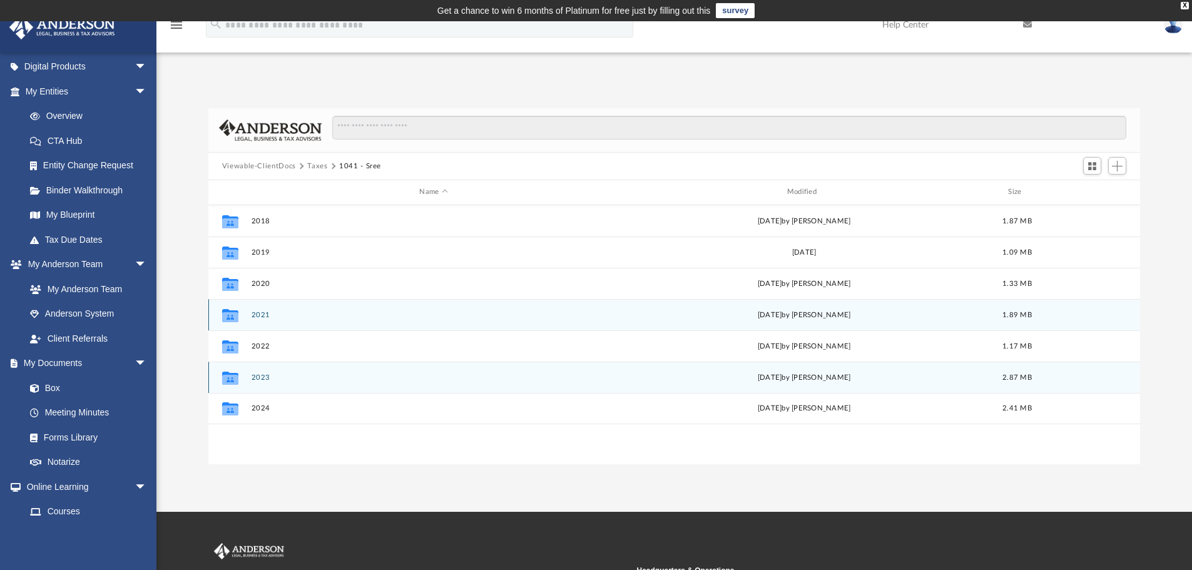
click at [258, 377] on button "2023" at bounding box center [433, 377] width 365 height 8
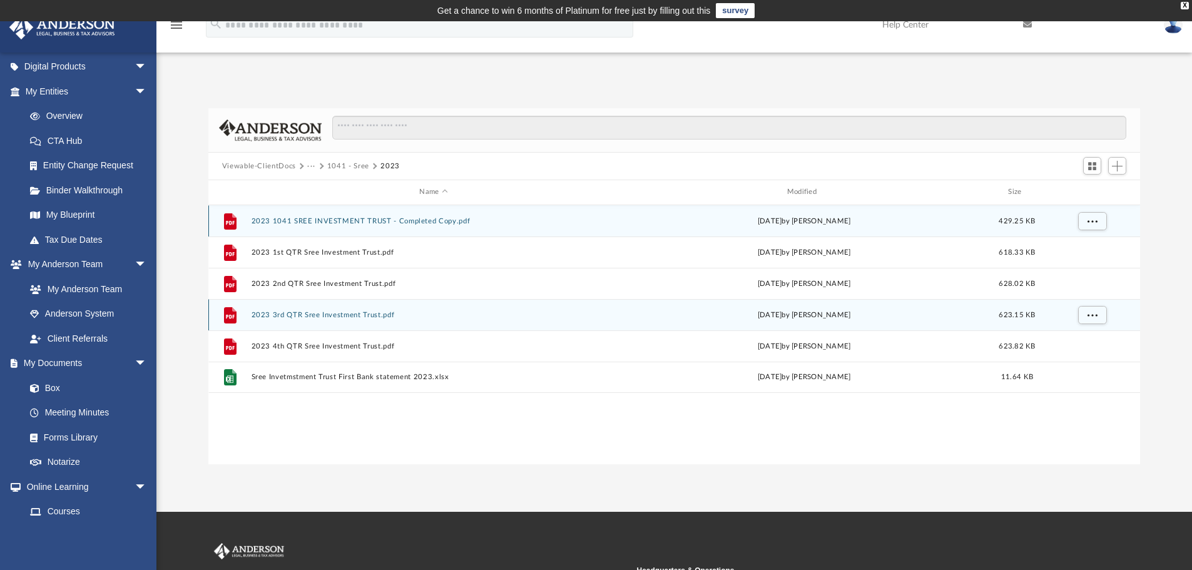
click at [373, 220] on button "2023 1041 SREE INVESTMENT TRUST - Completed Copy.pdf" at bounding box center [433, 221] width 365 height 8
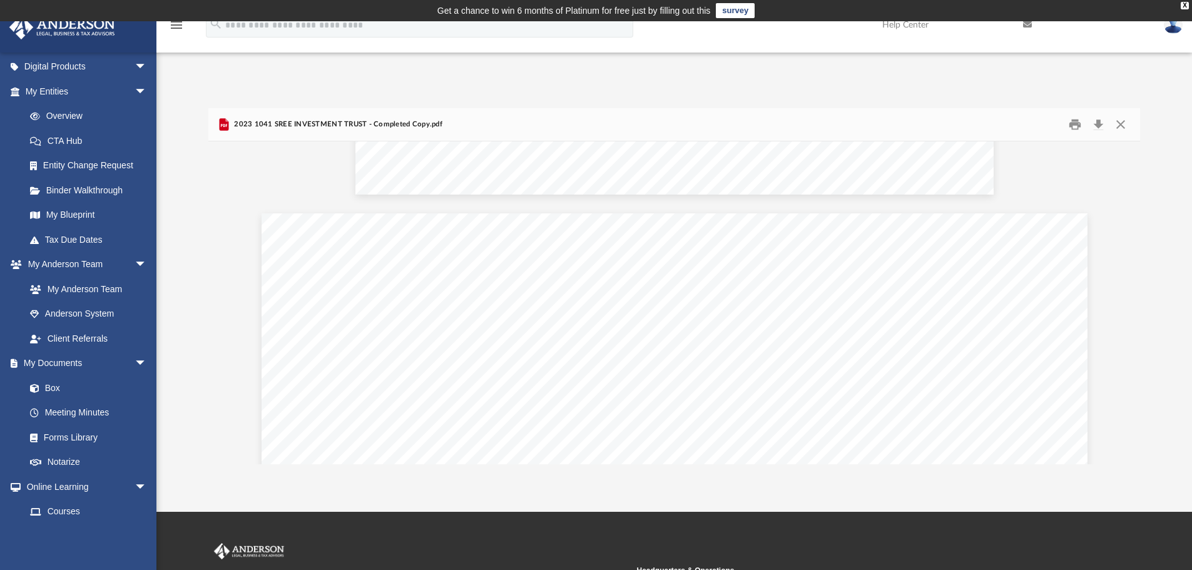
scroll to position [6756, 0]
click at [1117, 127] on button "Close" at bounding box center [1120, 124] width 23 height 19
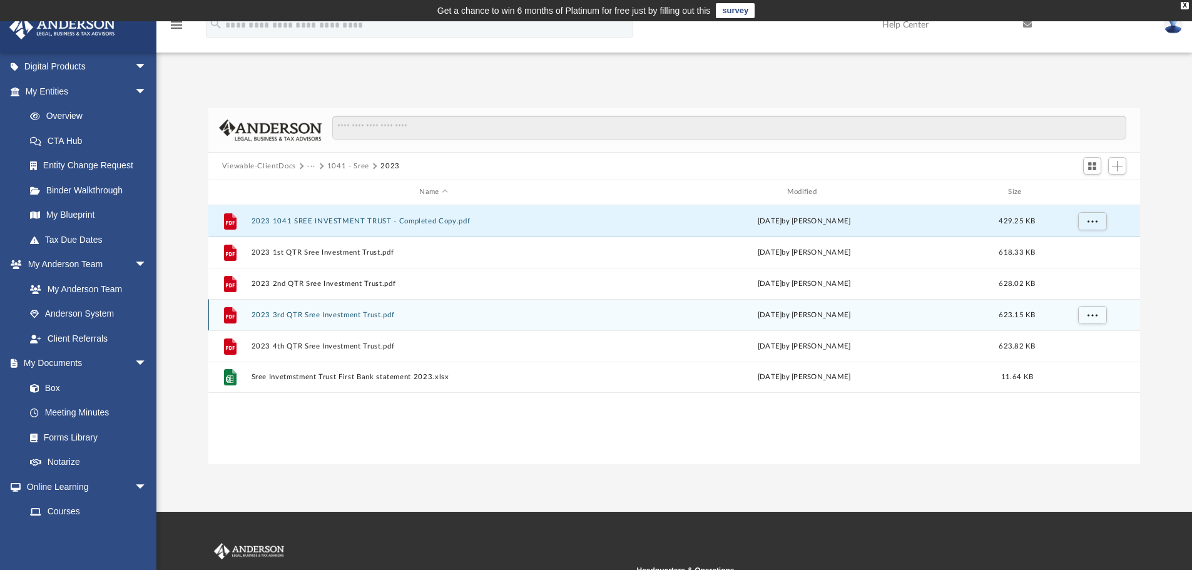
click at [393, 422] on div "File 2023 1041 SREE INVESTMENT TRUST - Completed Copy.pdf Wed Oct 16 2024 by Li…" at bounding box center [674, 334] width 932 height 259
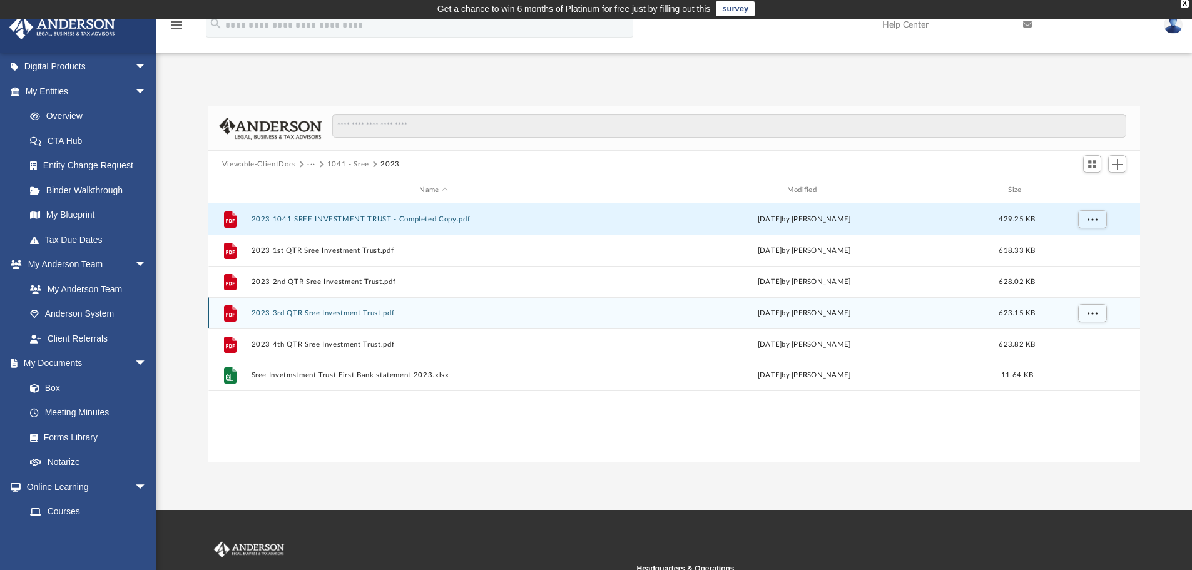
scroll to position [0, 0]
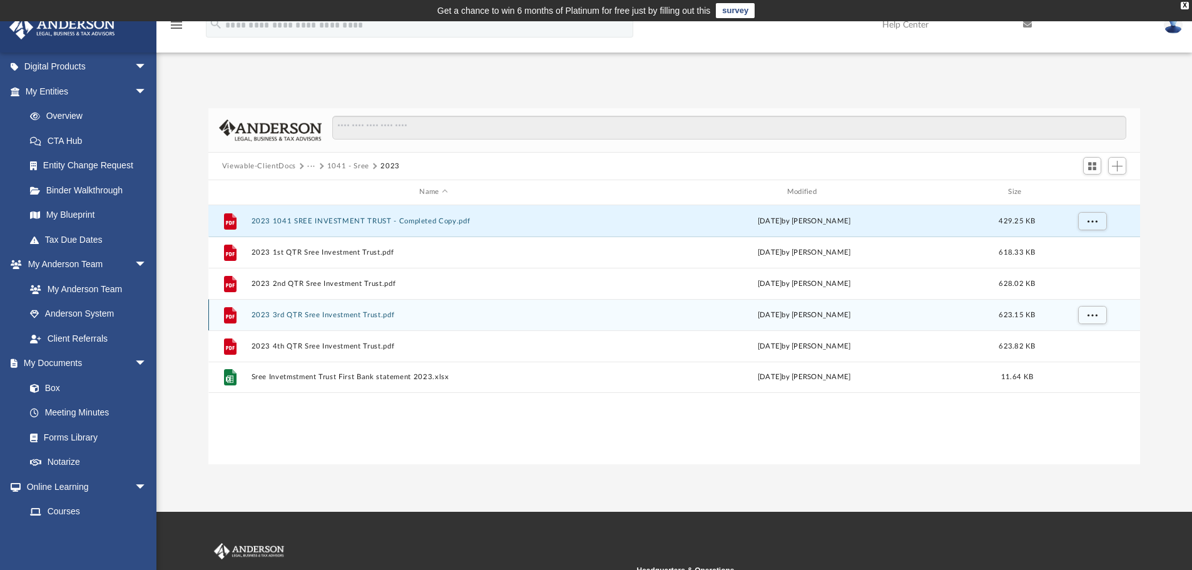
click at [454, 419] on div "File 2023 1041 SREE INVESTMENT TRUST - Completed Copy.pdf Wed Oct 16 2024 by Li…" at bounding box center [674, 334] width 932 height 259
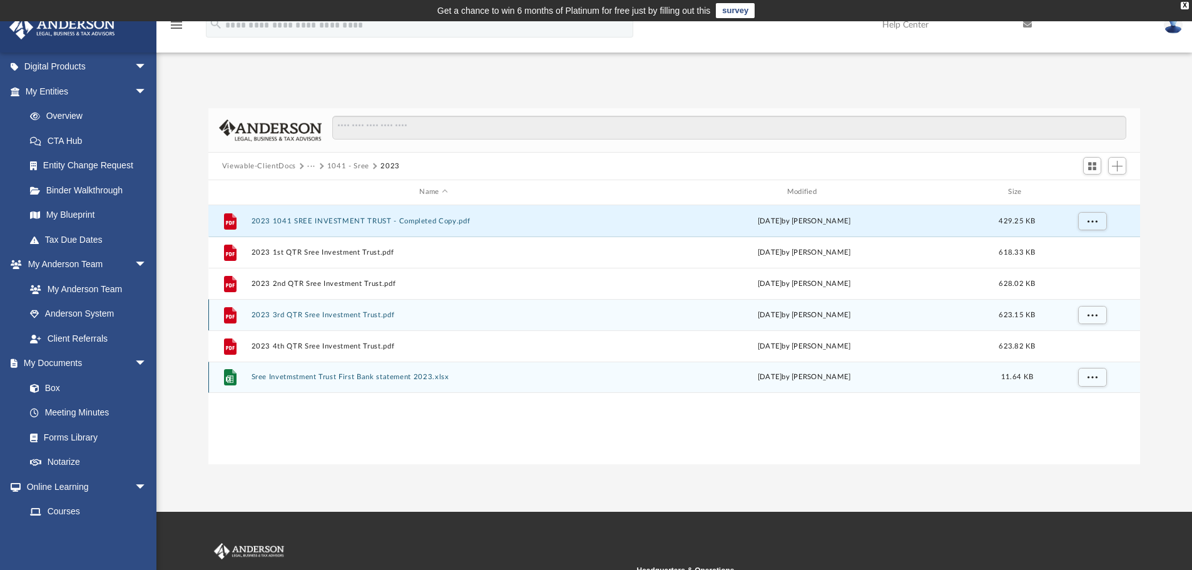
click at [517, 391] on div "File Sree Invetmstment Trust First Bank statement 2023.xlsx Mon Sep 16 2024 by …" at bounding box center [674, 377] width 932 height 31
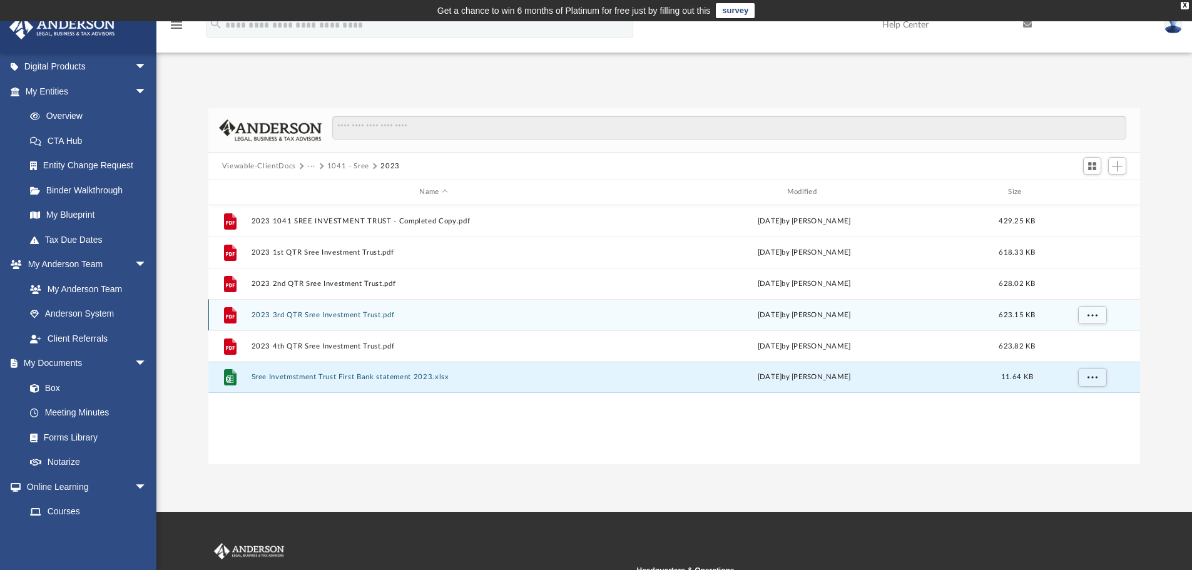
click at [330, 164] on button "1041 - Sree" at bounding box center [348, 166] width 42 height 11
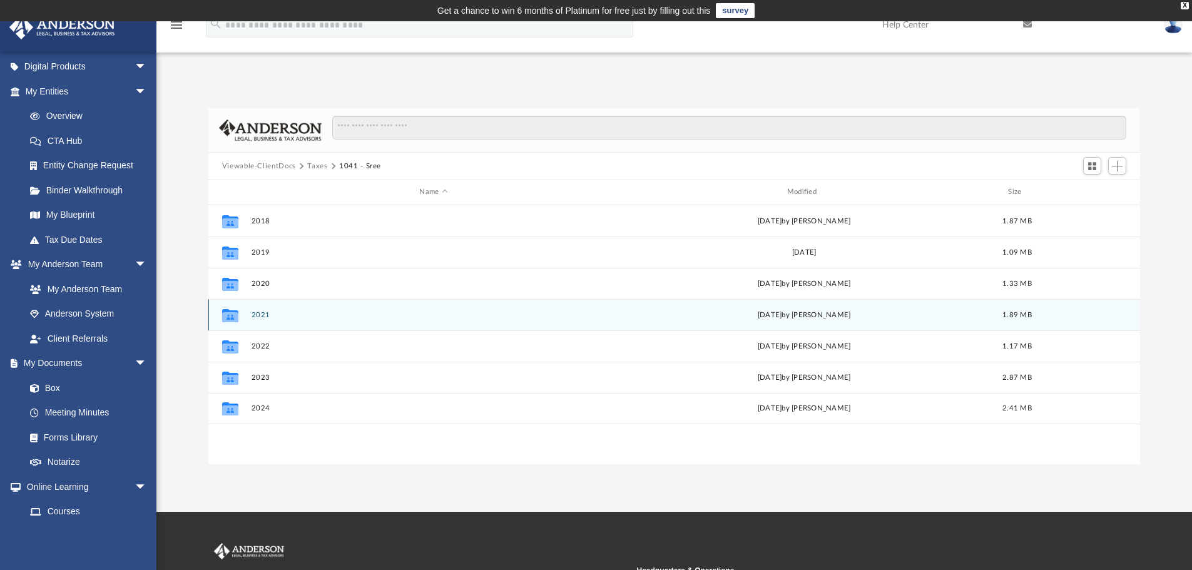
click at [260, 314] on button "2021" at bounding box center [433, 315] width 365 height 8
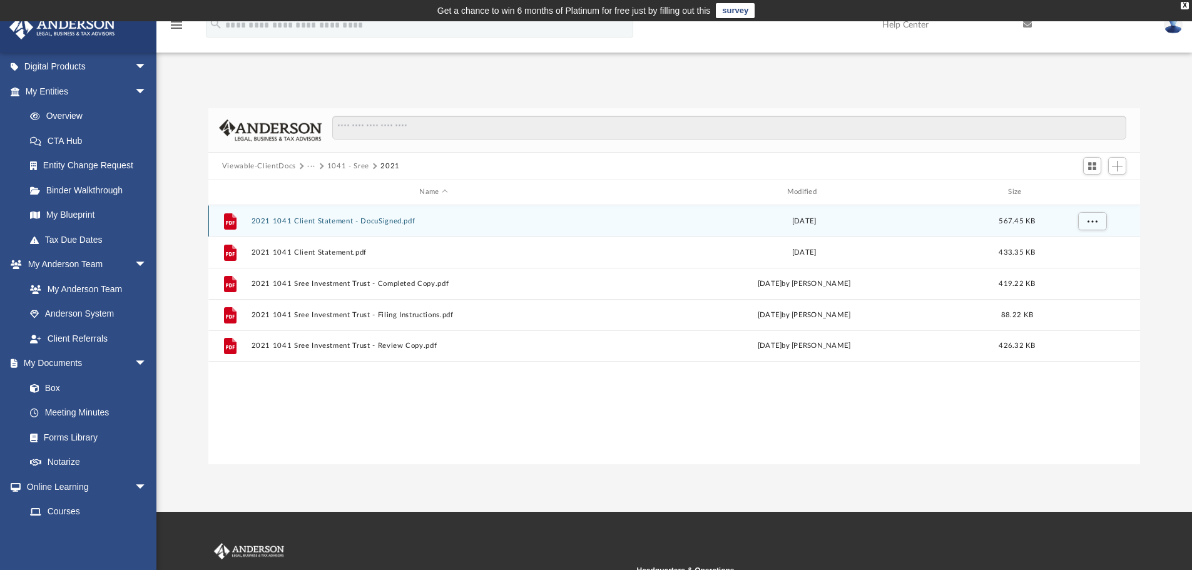
click at [344, 221] on button "2021 1041 Client Statement - DocuSigned.pdf" at bounding box center [433, 221] width 365 height 8
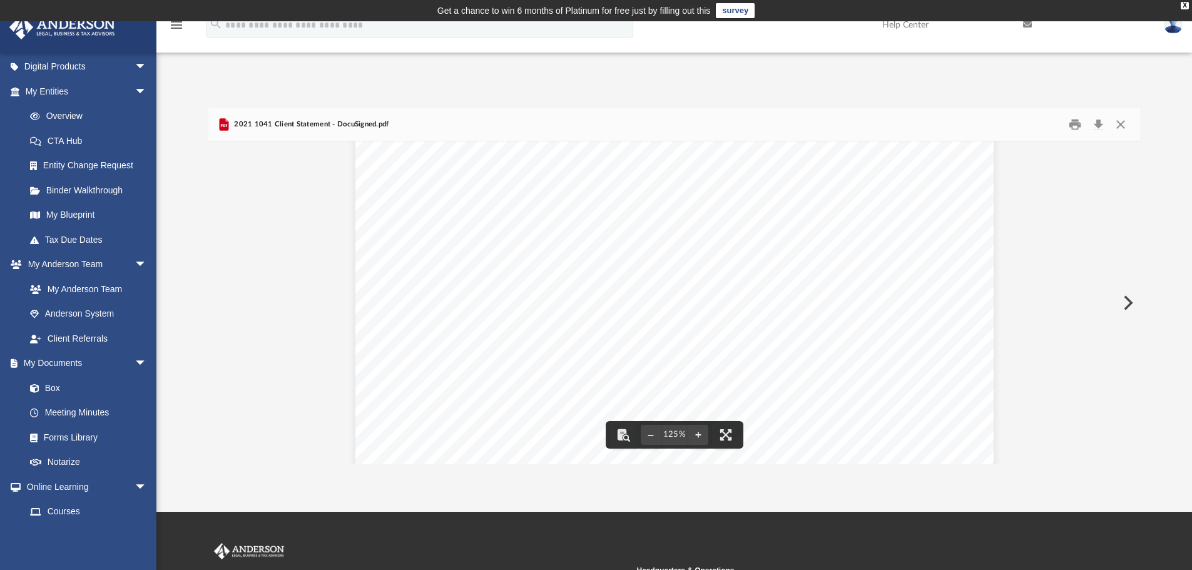
scroll to position [522, 0]
click at [1128, 302] on button "Preview" at bounding box center [1127, 302] width 28 height 35
click at [1127, 301] on button "Preview" at bounding box center [1127, 302] width 28 height 35
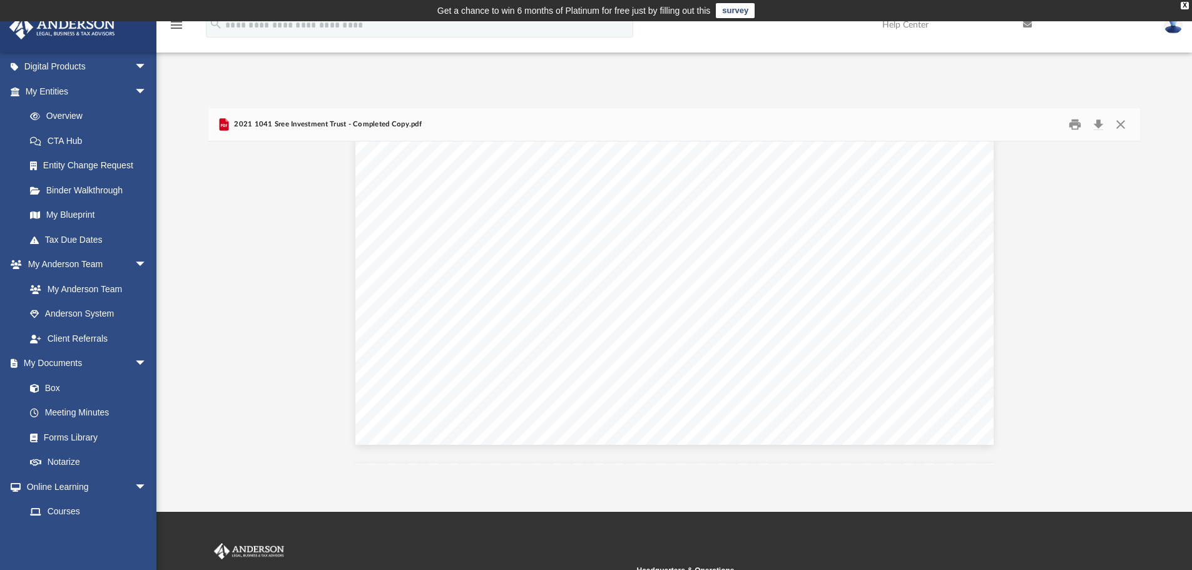
scroll to position [37752, 0]
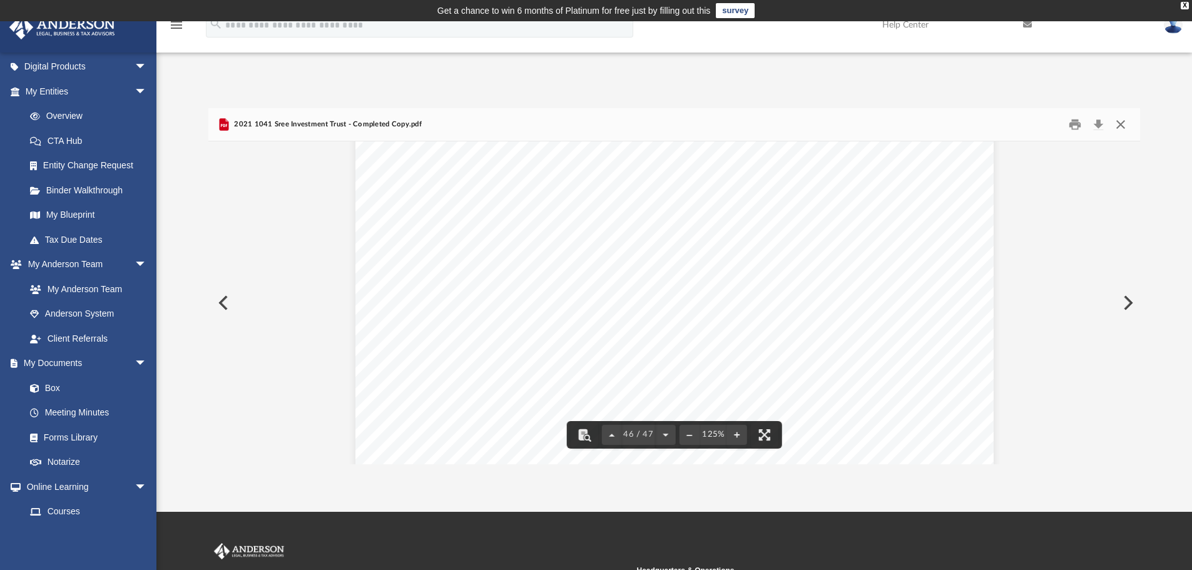
click at [1124, 123] on button "Close" at bounding box center [1120, 124] width 23 height 19
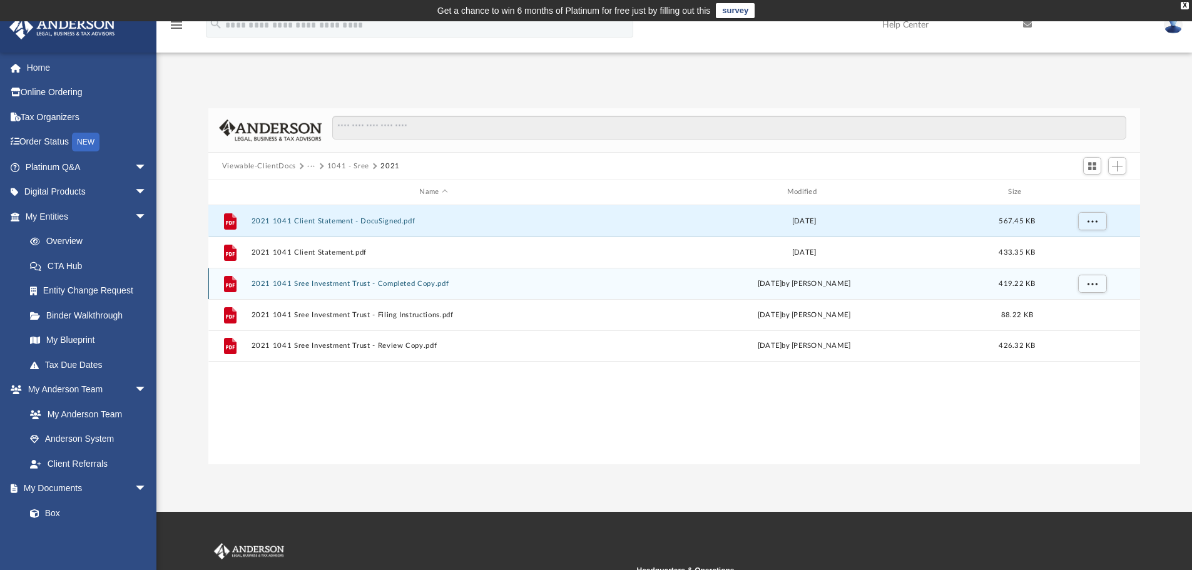
scroll to position [275, 922]
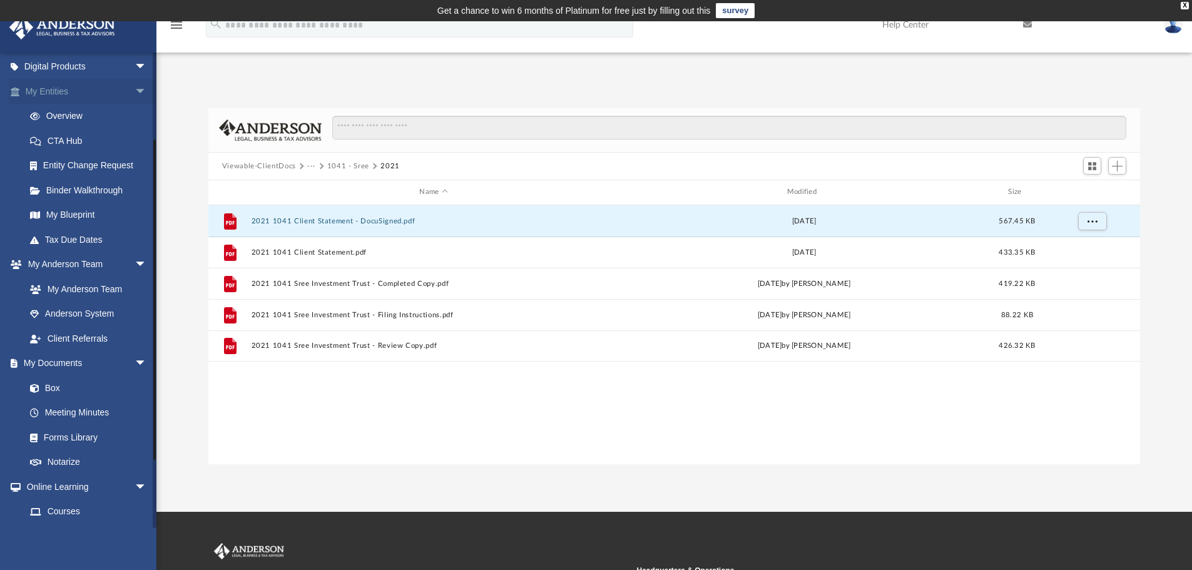
click at [53, 96] on link "My Entities arrow_drop_down" at bounding box center [87, 91] width 157 height 25
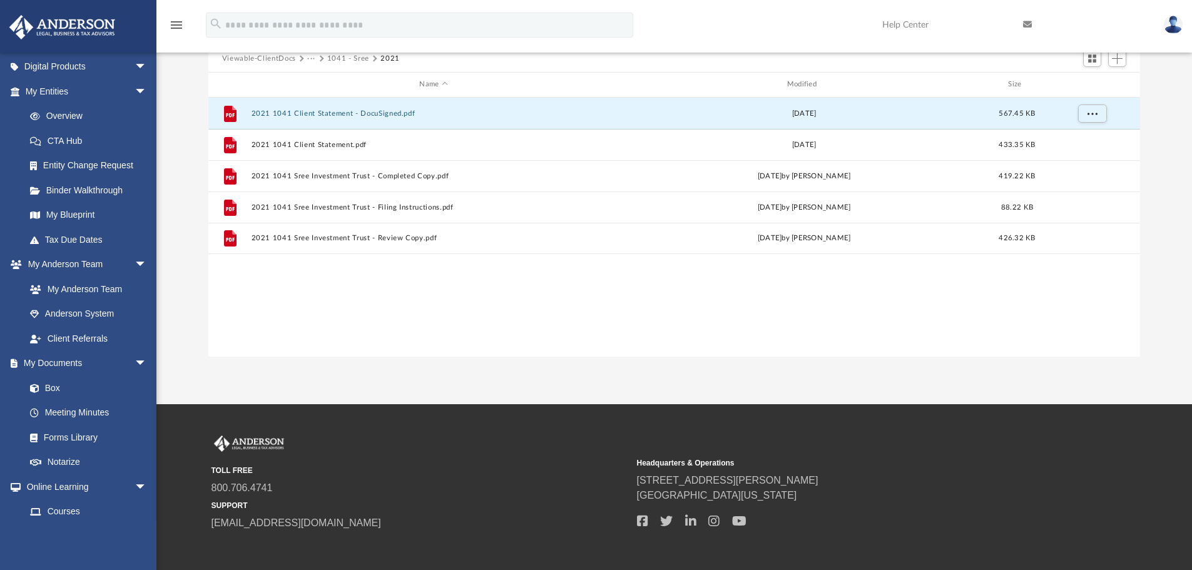
scroll to position [166, 0]
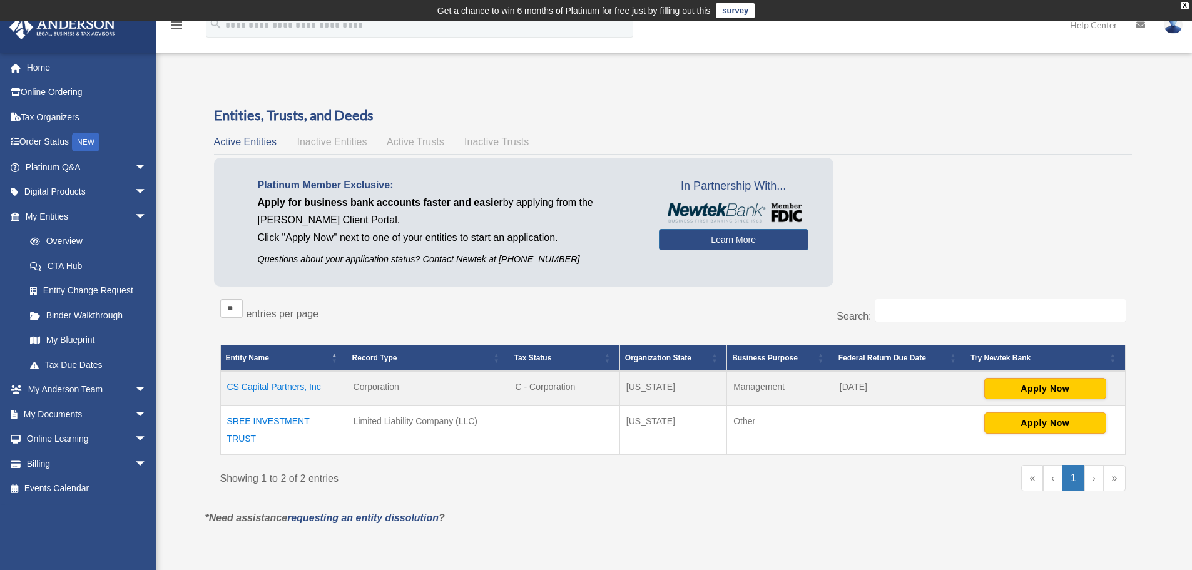
click at [469, 500] on div "Showing 1 to 2 of 2 entries « ‹ 1 › »" at bounding box center [672, 484] width 905 height 38
